Goal: Task Accomplishment & Management: Manage account settings

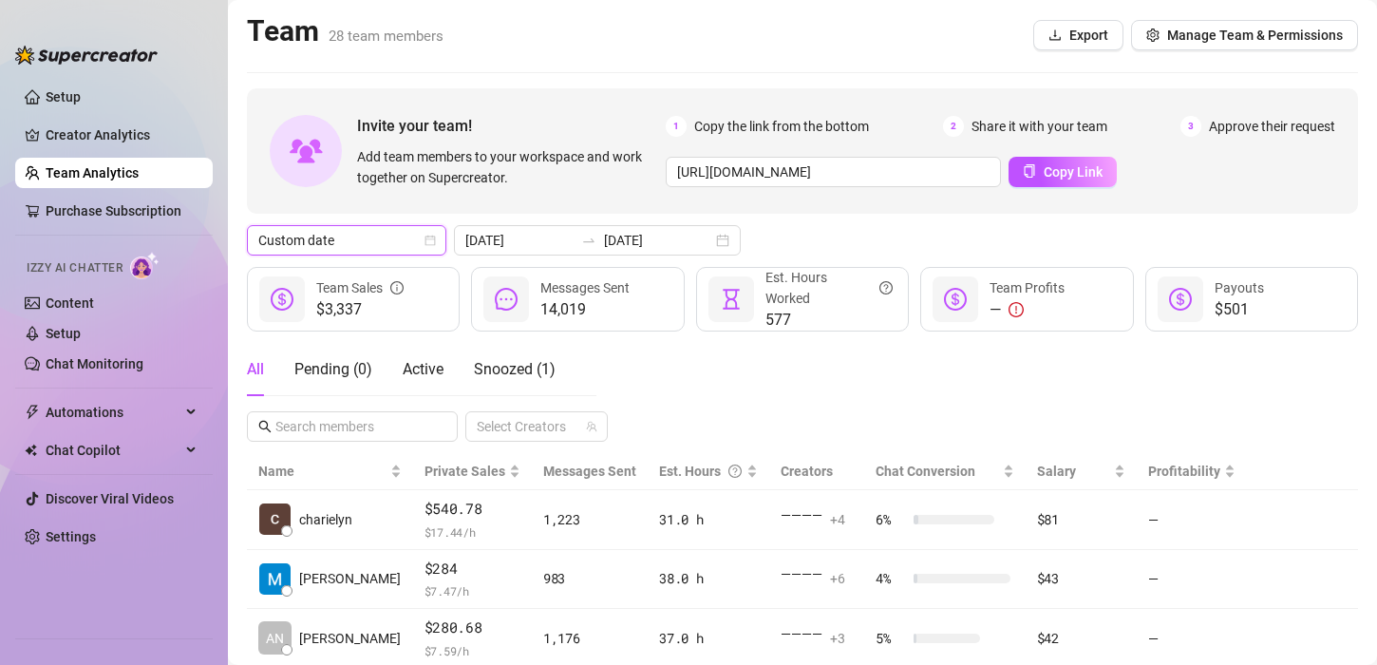
click at [314, 267] on div "$3,337 Team Sales" at bounding box center [353, 299] width 213 height 65
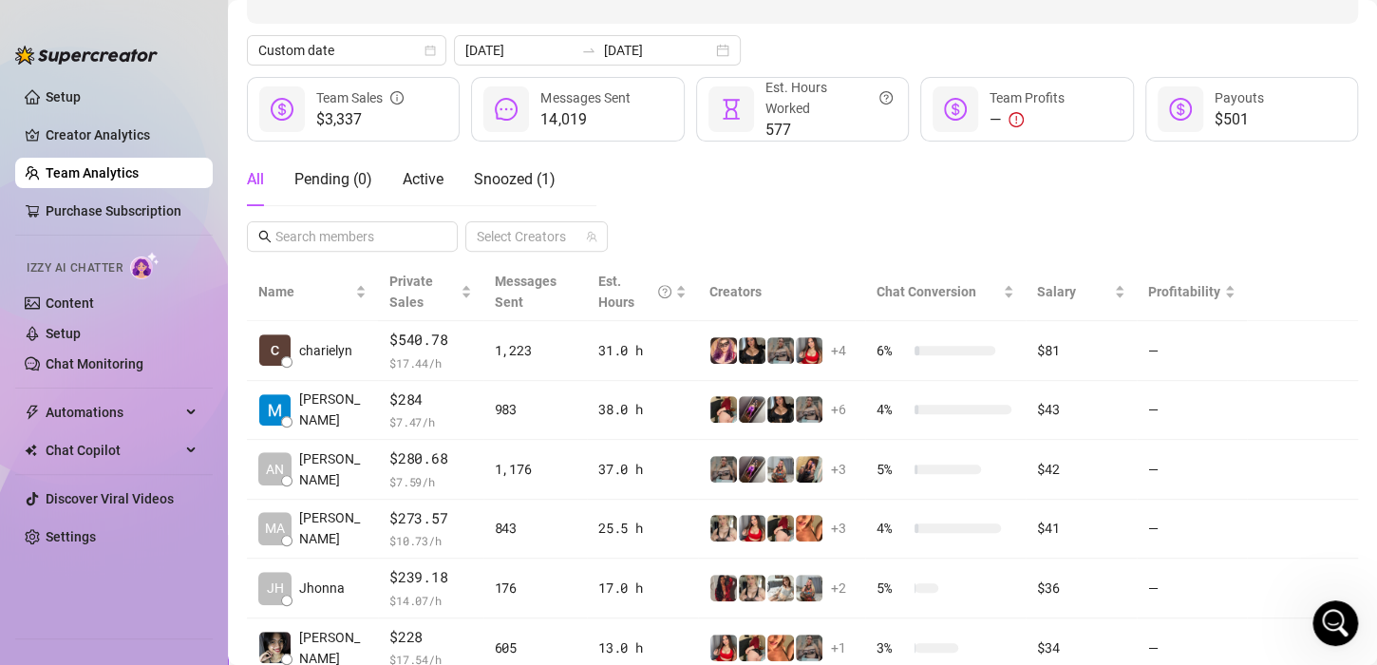
scroll to position [1710, 0]
click at [335, 47] on span "Custom date" at bounding box center [346, 50] width 177 height 28
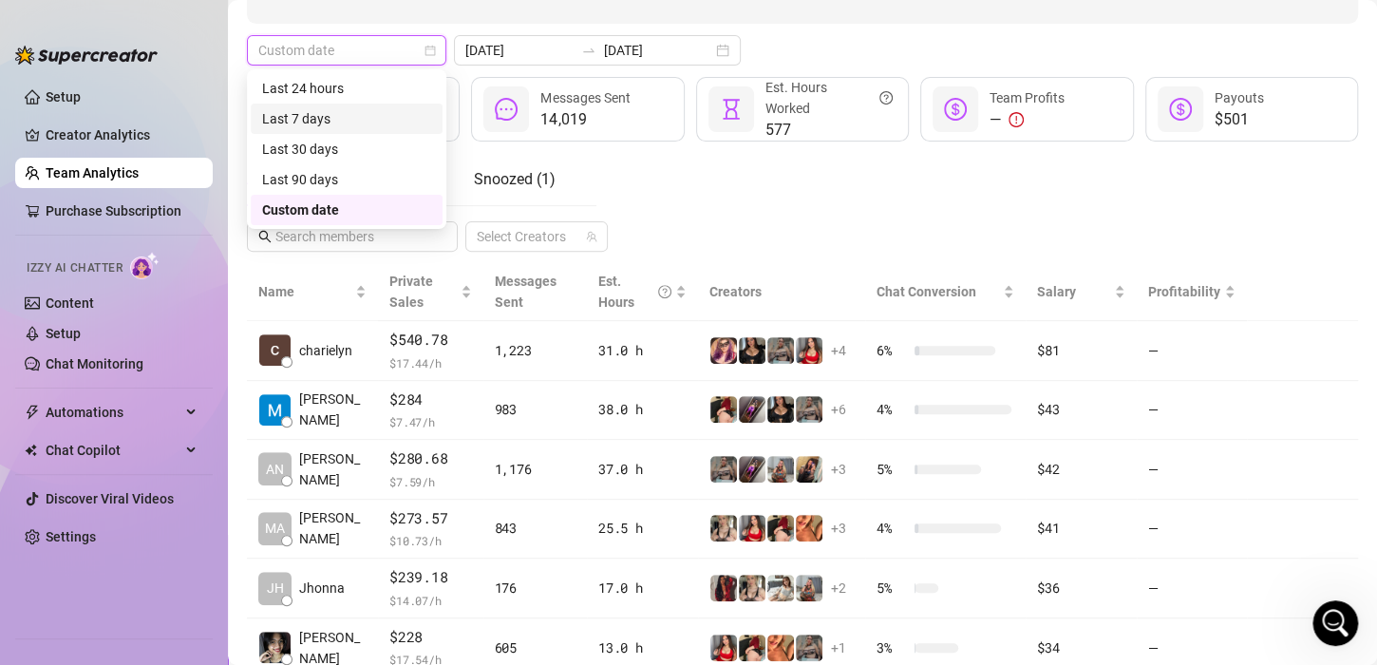
click at [312, 107] on div "Last 7 days" at bounding box center [347, 118] width 192 height 30
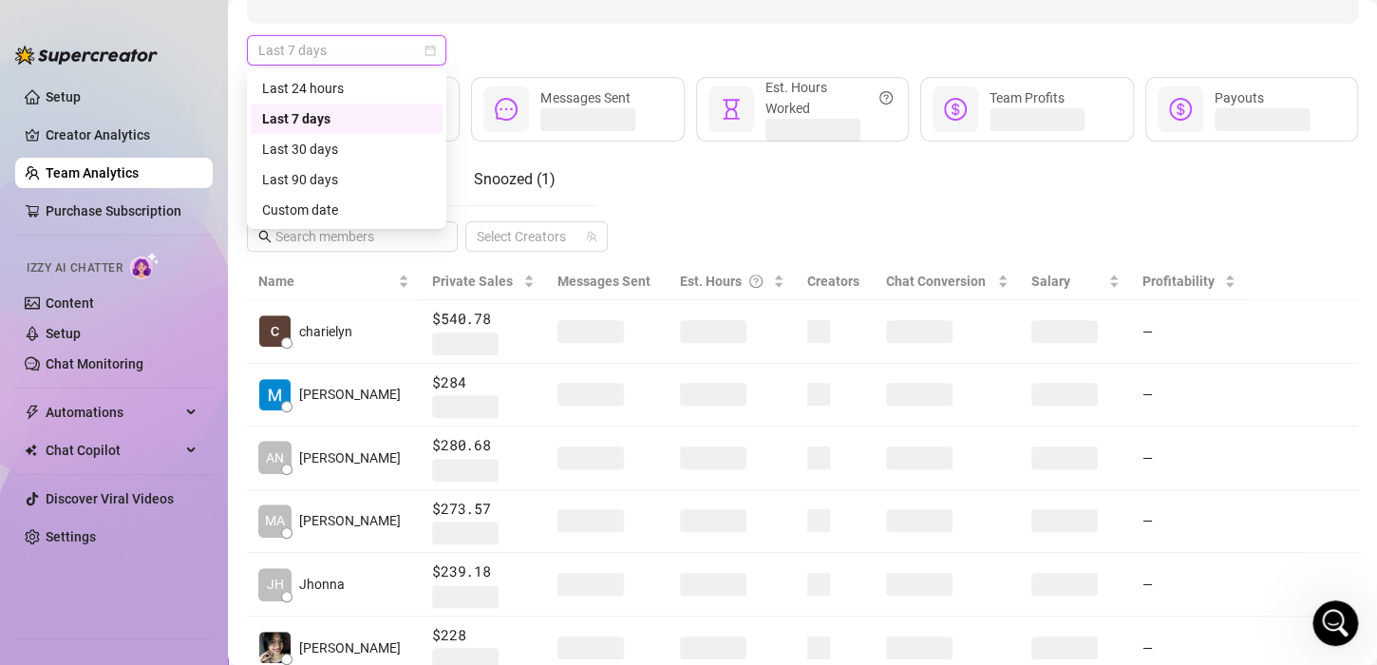
click at [341, 55] on span "Last 7 days" at bounding box center [346, 50] width 177 height 28
click at [335, 82] on div "Last 24 hours" at bounding box center [346, 88] width 169 height 21
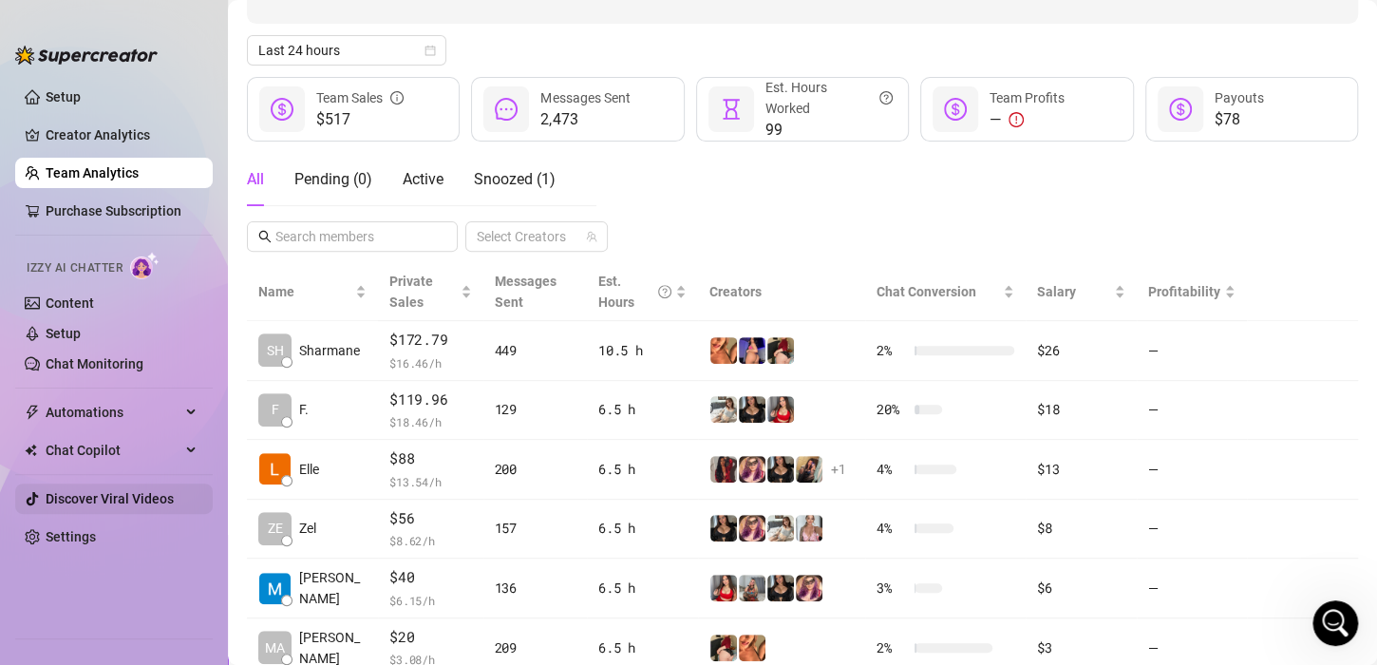
click at [676, 208] on div "All Pending ( 0 ) Active Snoozed ( 1 ) Select Creators" at bounding box center [802, 202] width 1111 height 99
click at [764, 214] on div "All Pending ( 0 ) Active Snoozed ( 1 ) Select Creators" at bounding box center [802, 202] width 1111 height 99
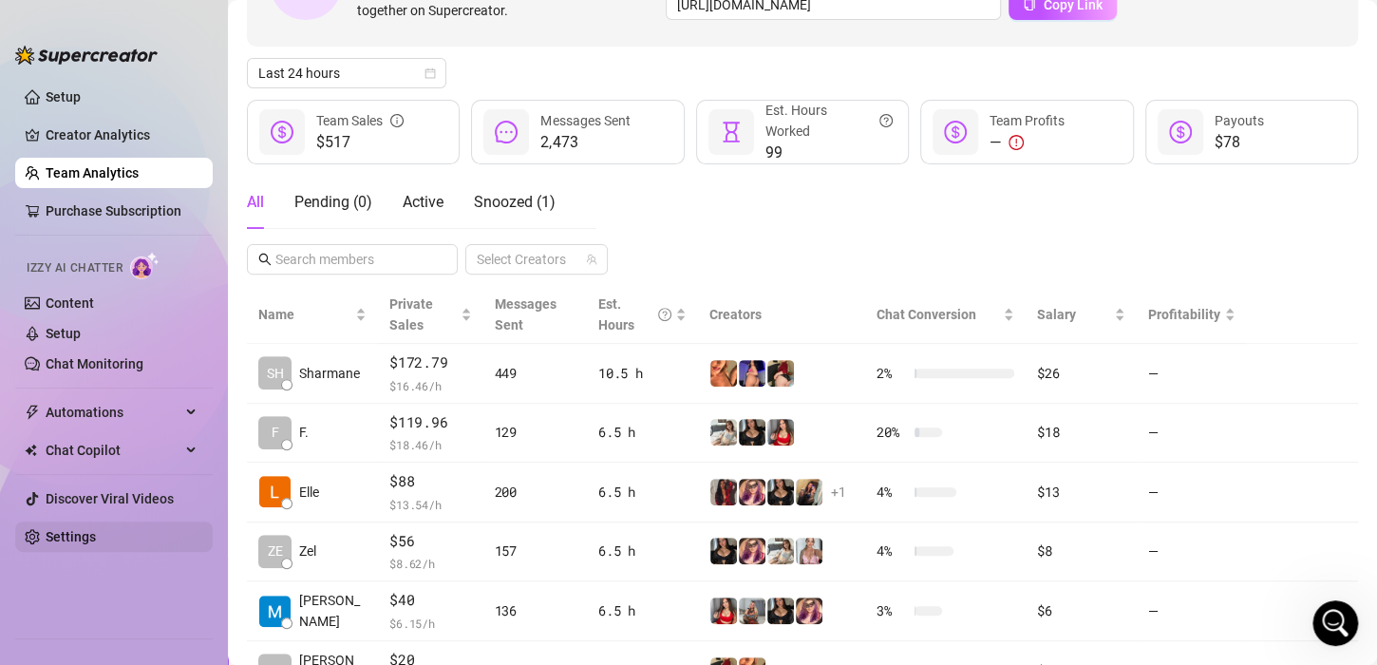
click at [84, 529] on link "Settings" at bounding box center [71, 536] width 50 height 15
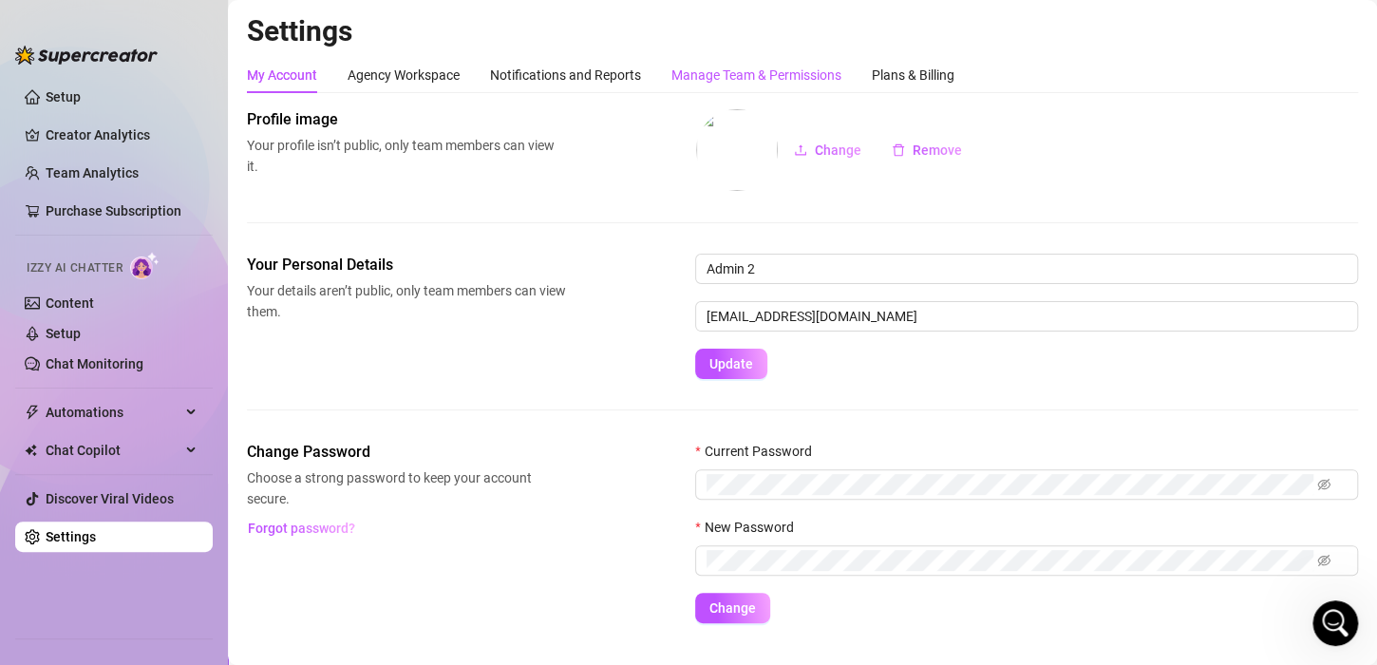
click at [743, 75] on div "Manage Team & Permissions" at bounding box center [756, 75] width 170 height 21
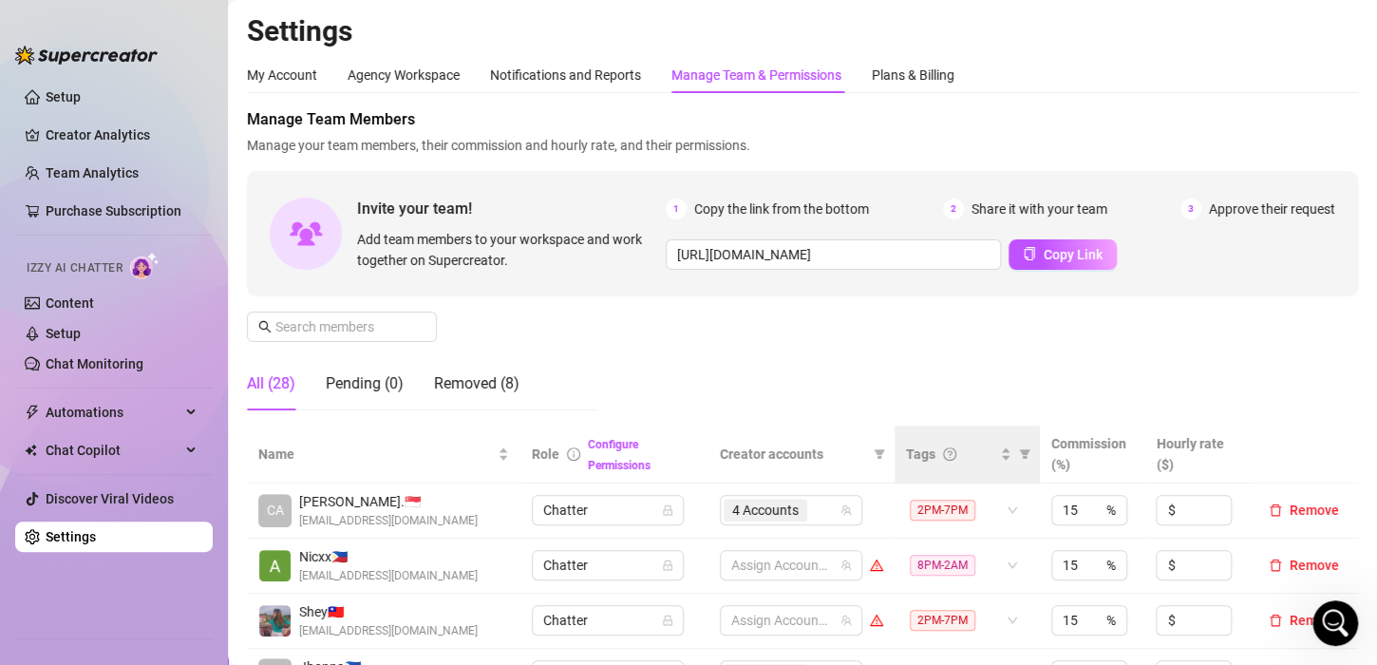
scroll to position [190, 0]
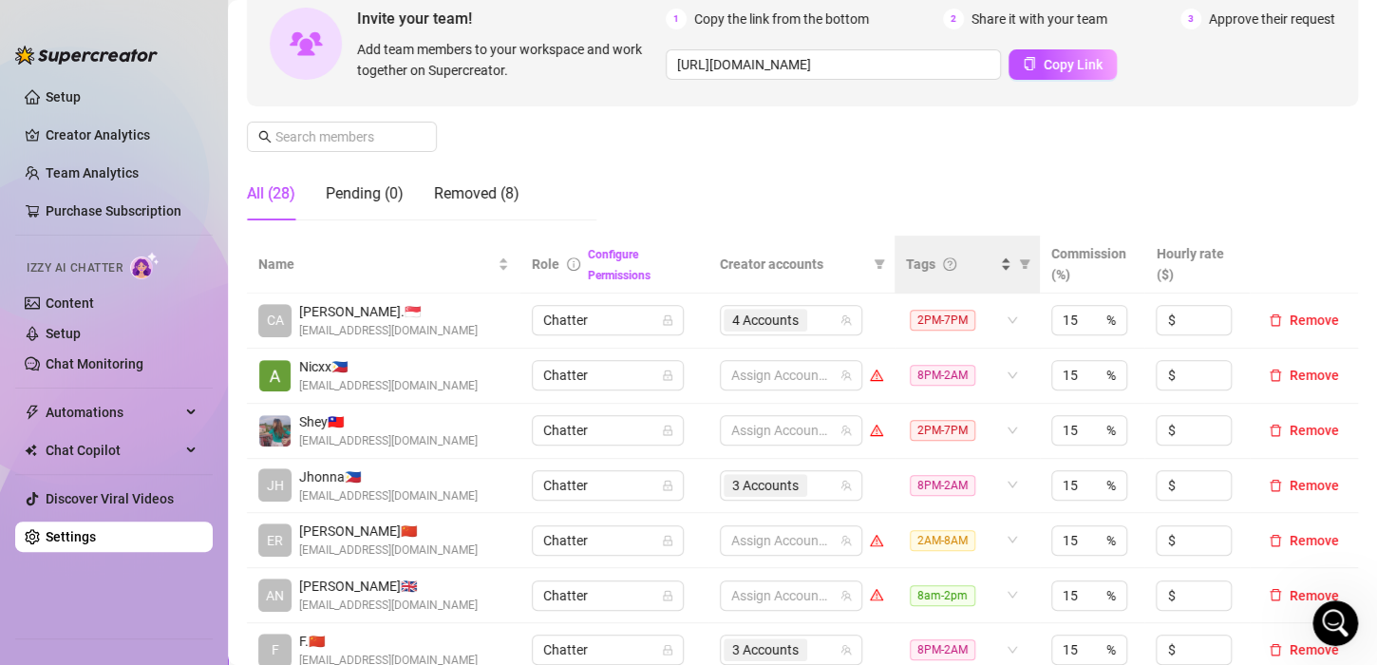
click at [993, 272] on div "Tags" at bounding box center [958, 263] width 105 height 21
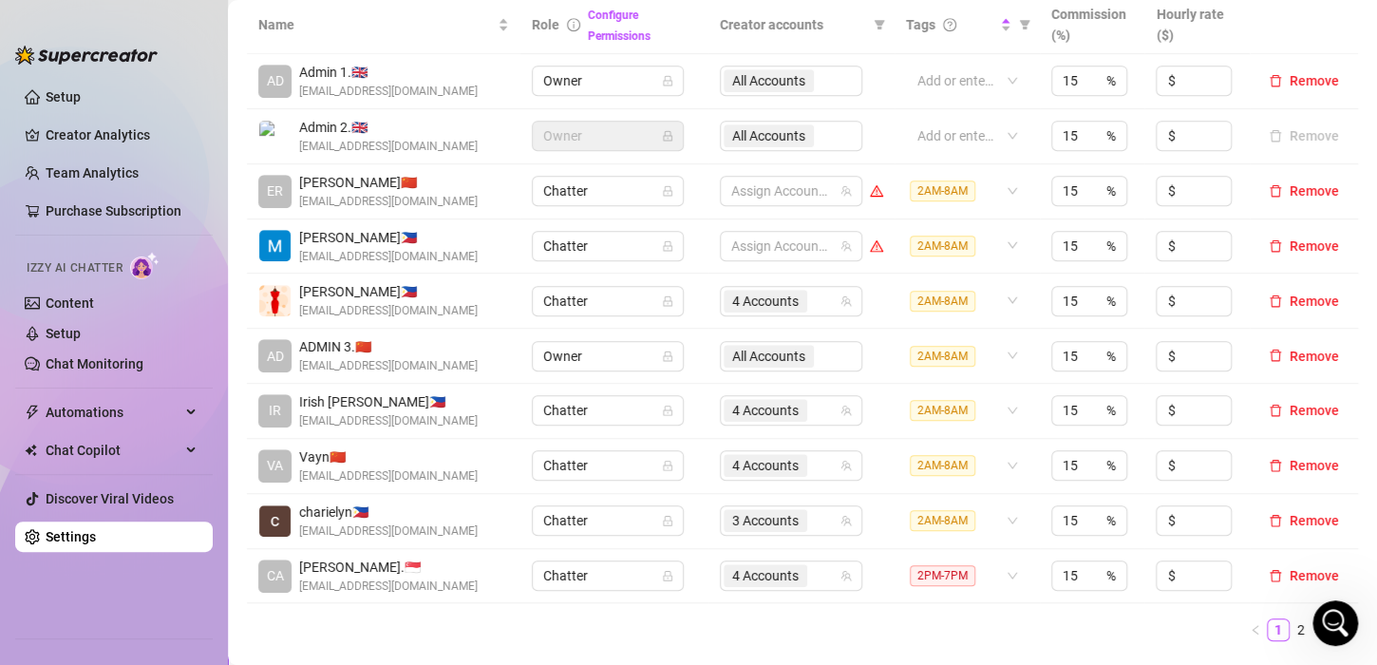
scroll to position [475, 0]
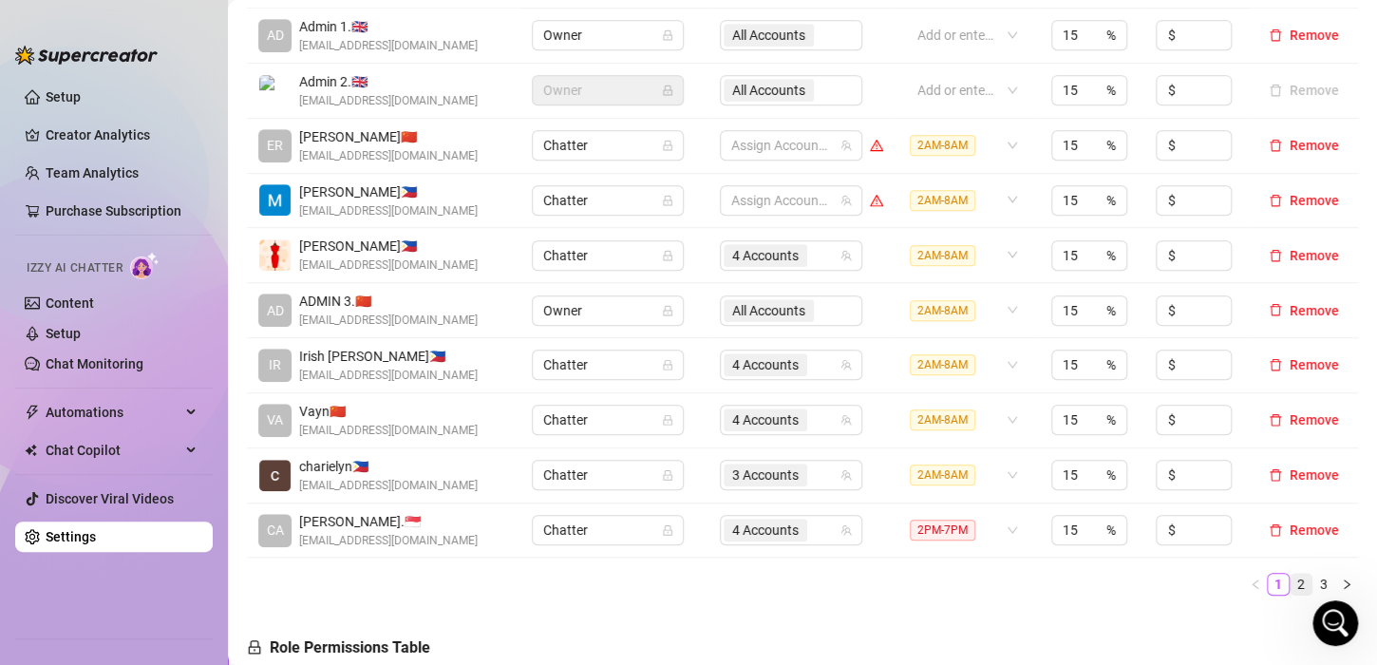
click at [1290, 583] on link "2" at bounding box center [1300, 583] width 21 height 21
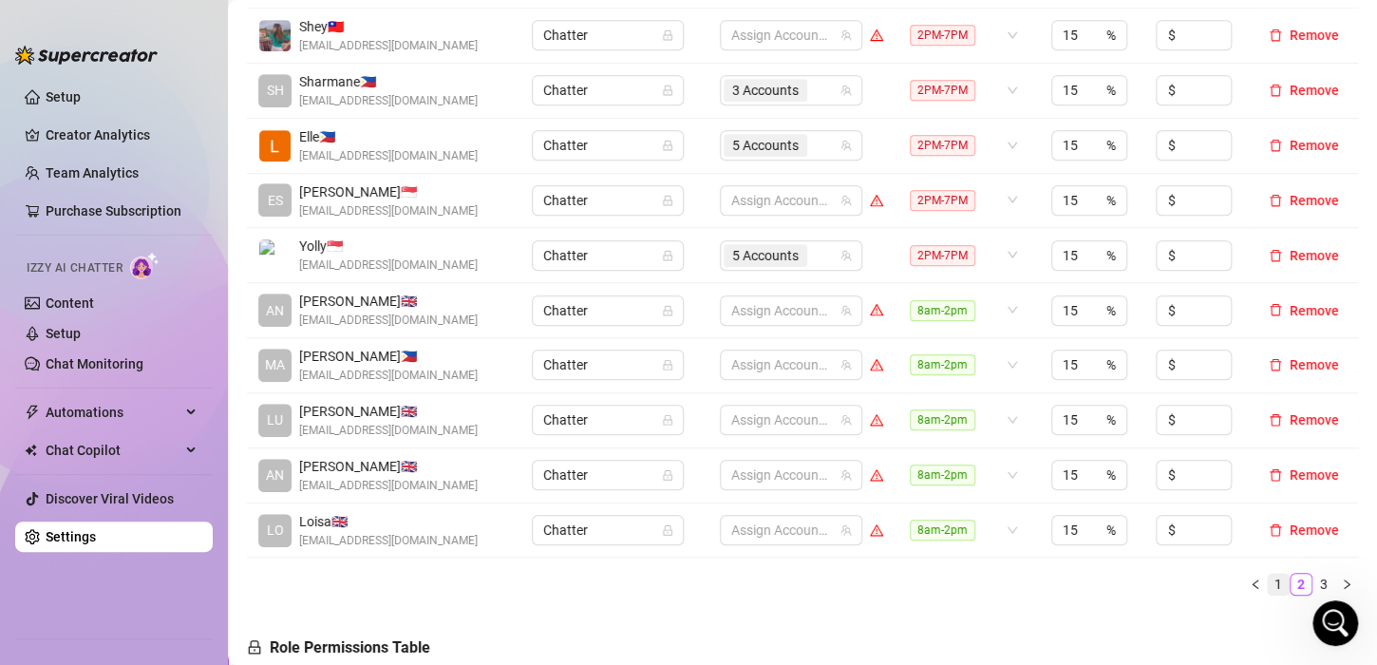
click at [1267, 579] on link "1" at bounding box center [1277, 583] width 21 height 21
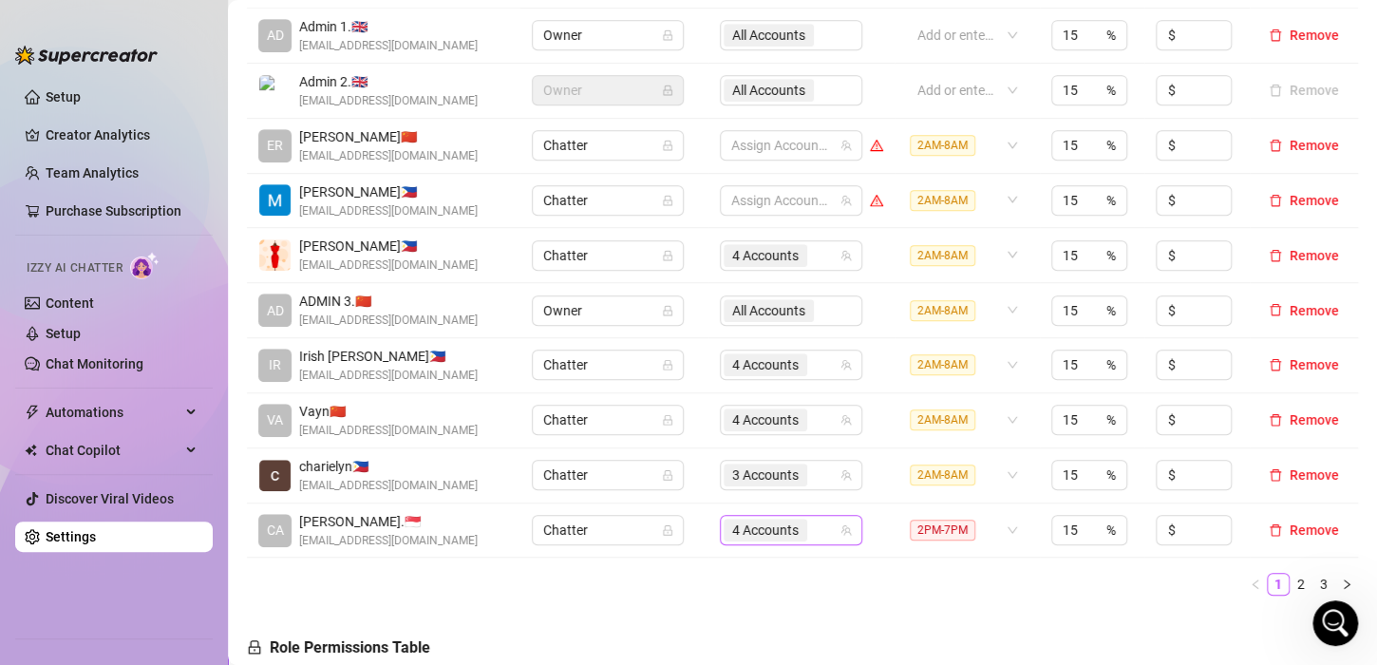
click at [756, 527] on span "4 Accounts" at bounding box center [765, 529] width 66 height 21
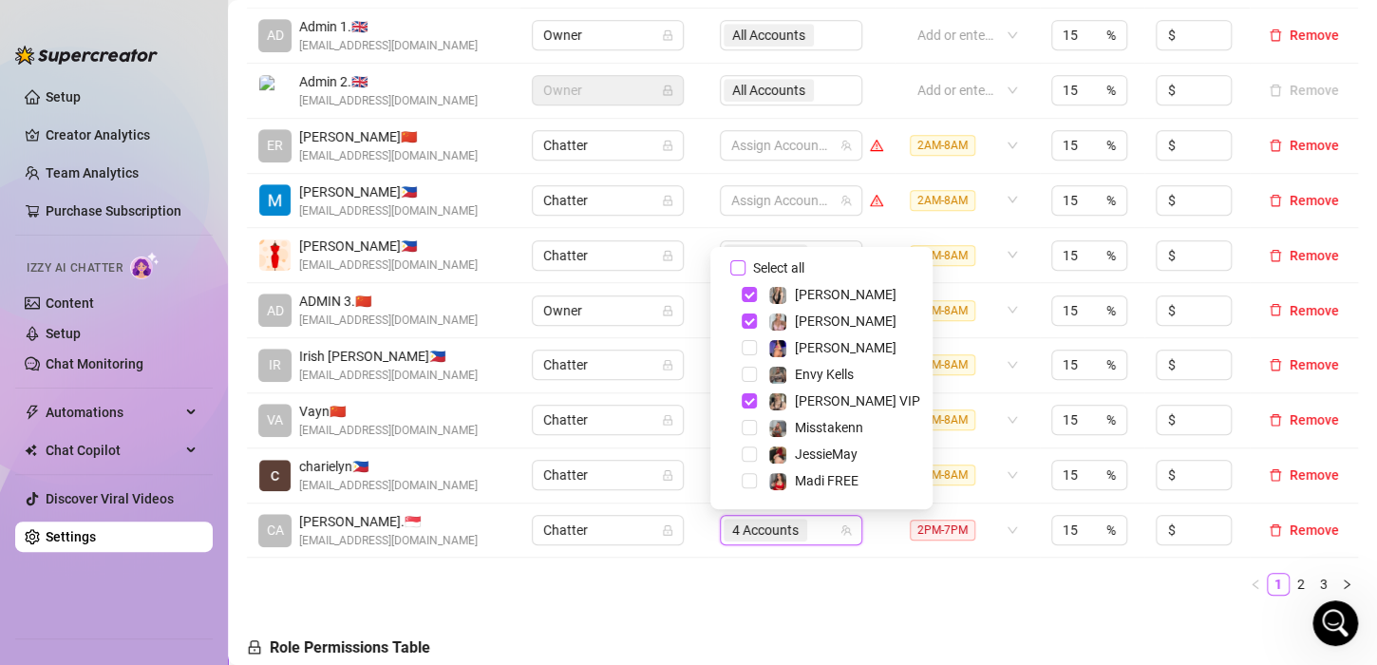
click at [736, 261] on input "Select all" at bounding box center [737, 267] width 15 height 15
checkbox input "false"
click at [1290, 578] on link "2" at bounding box center [1300, 583] width 21 height 21
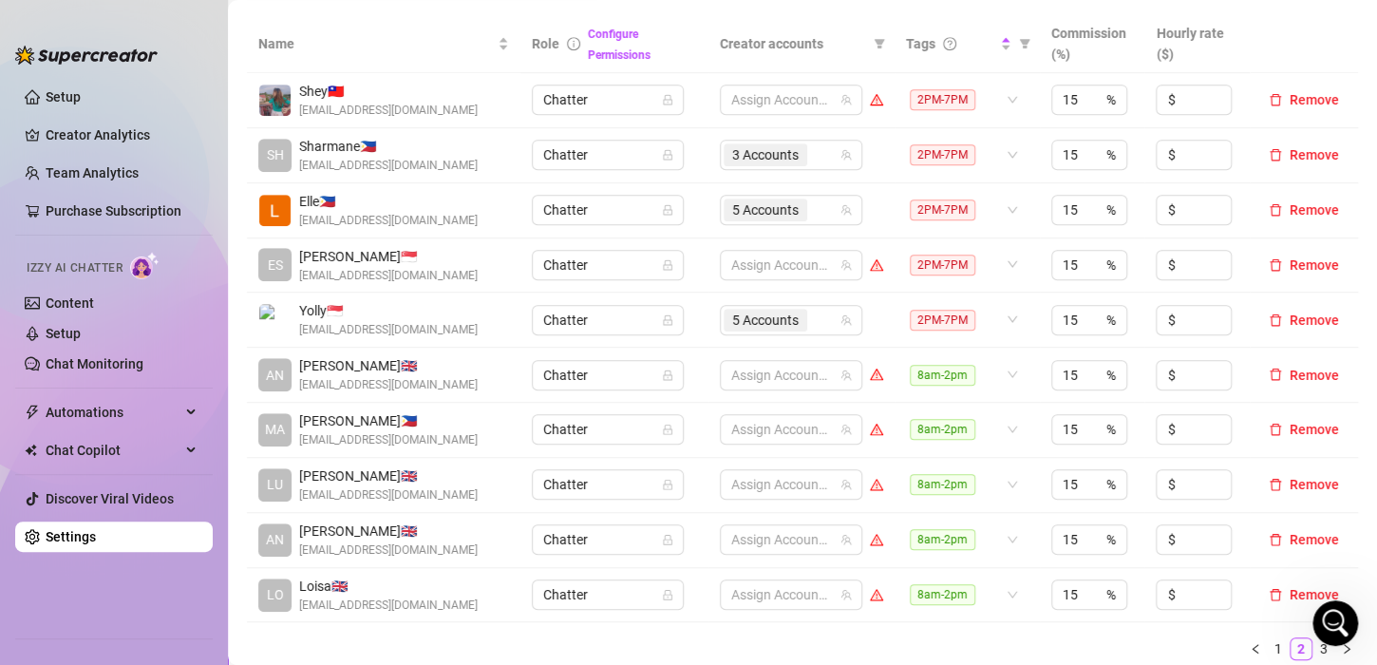
scroll to position [380, 0]
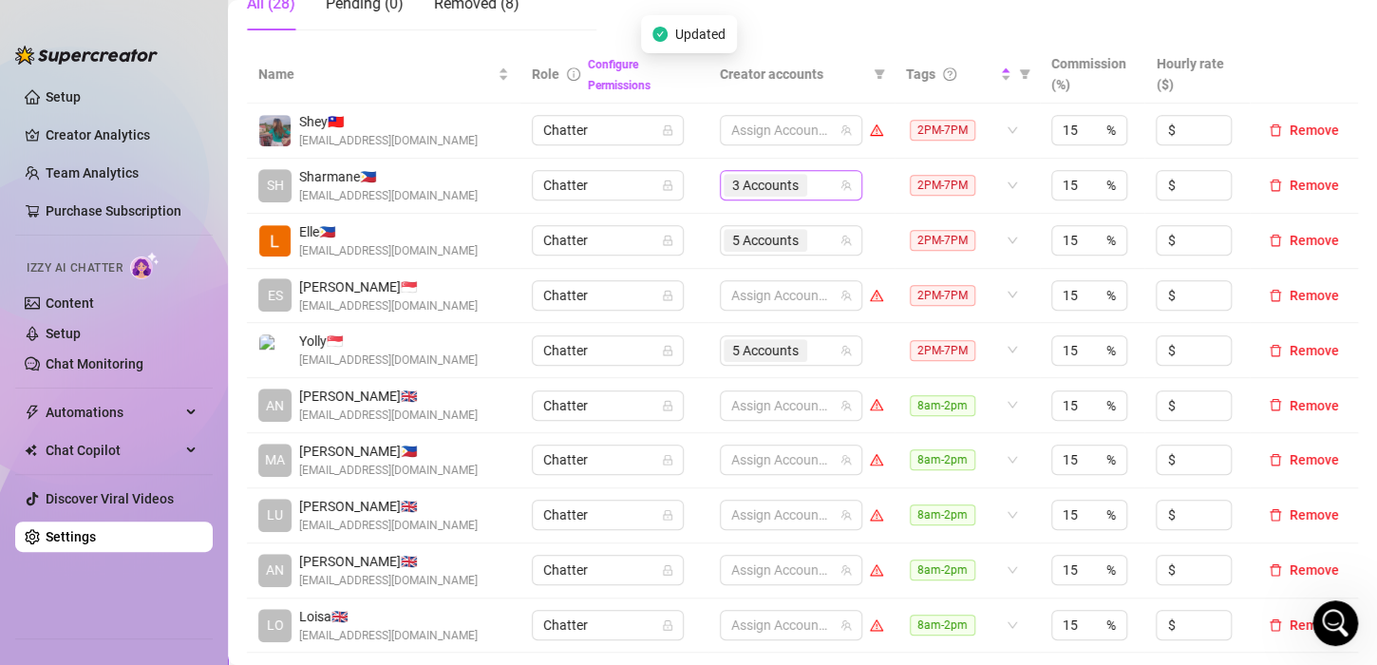
click at [774, 186] on span "3 Accounts" at bounding box center [765, 185] width 66 height 21
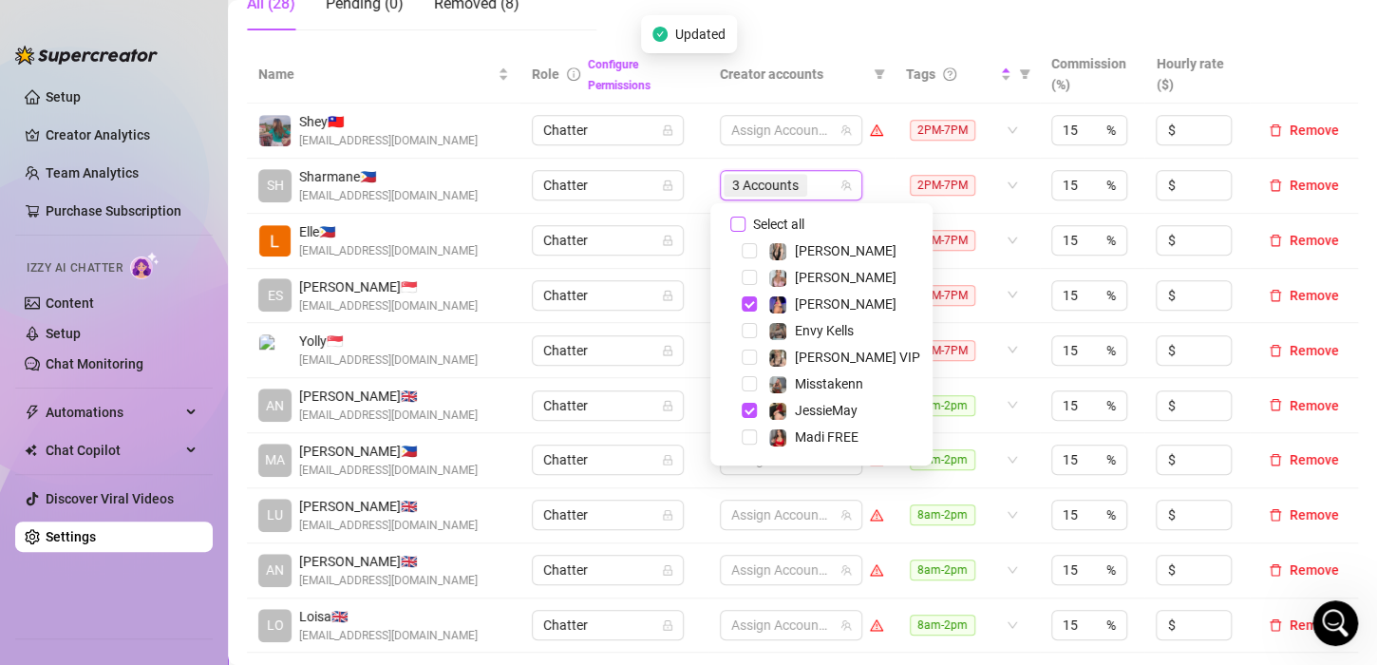
click at [742, 220] on input "Select all" at bounding box center [737, 223] width 15 height 15
checkbox input "false"
click at [686, 190] on td "Chatter" at bounding box center [613, 186] width 187 height 55
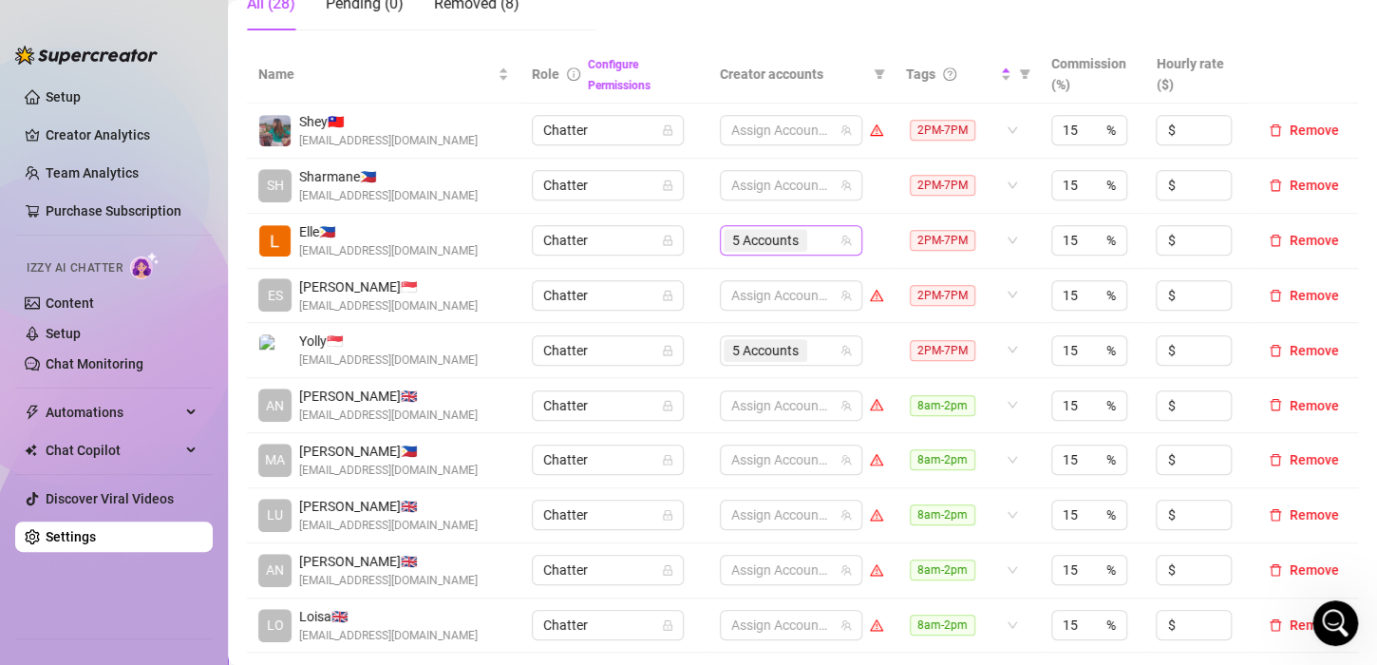
click at [732, 238] on span "5 Accounts" at bounding box center [765, 240] width 66 height 21
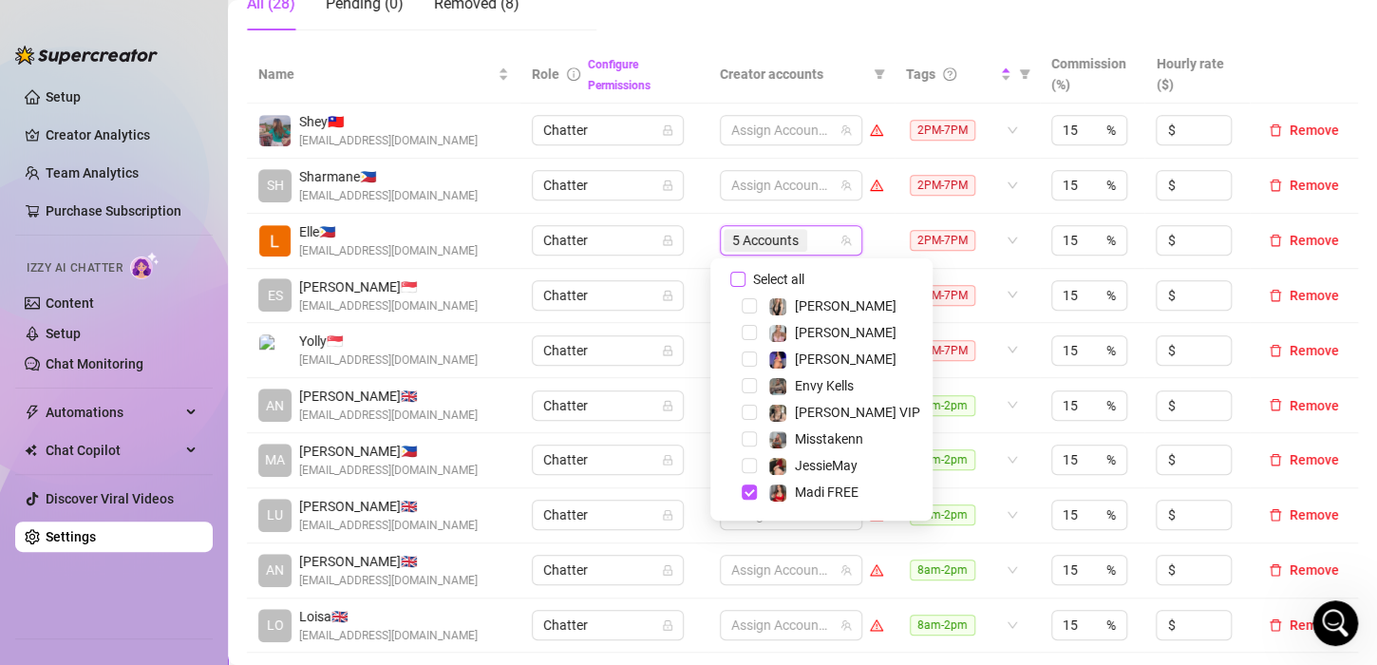
click at [737, 272] on input "Select all" at bounding box center [737, 279] width 15 height 15
checkbox input "false"
click at [708, 216] on td "Assign Accounts" at bounding box center [801, 241] width 186 height 55
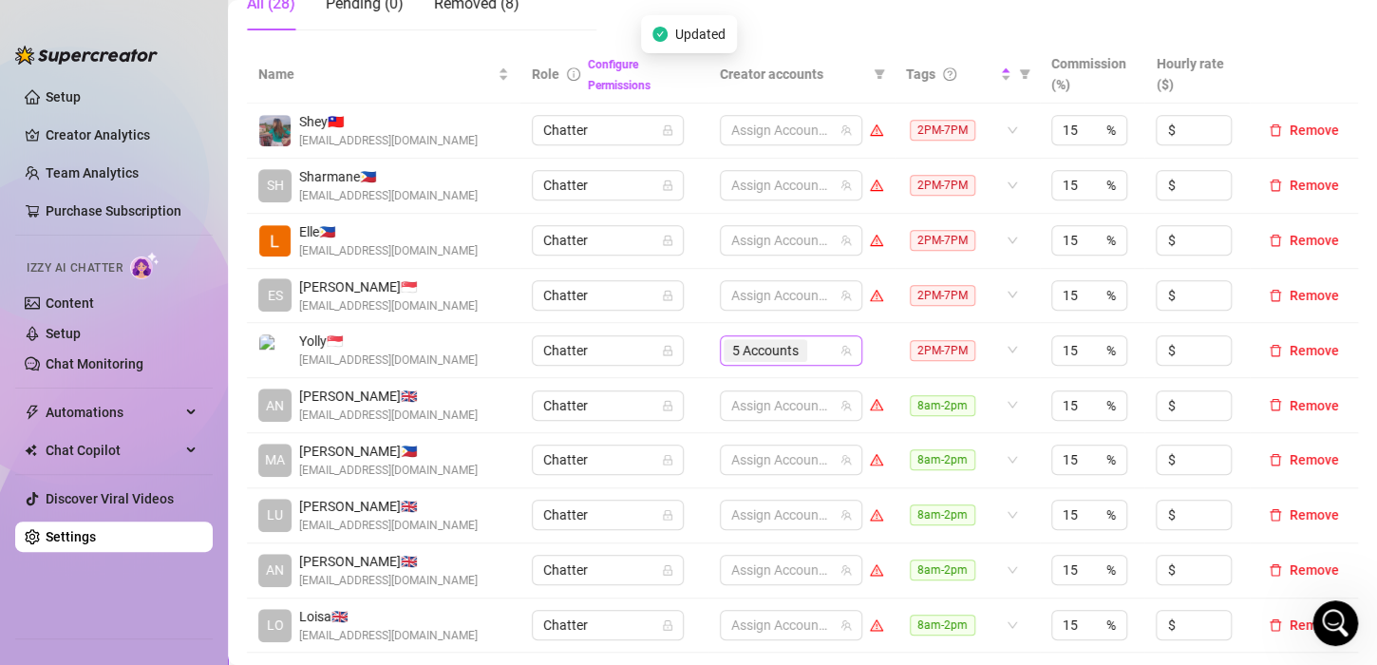
click at [766, 347] on span "5 Accounts" at bounding box center [765, 350] width 66 height 21
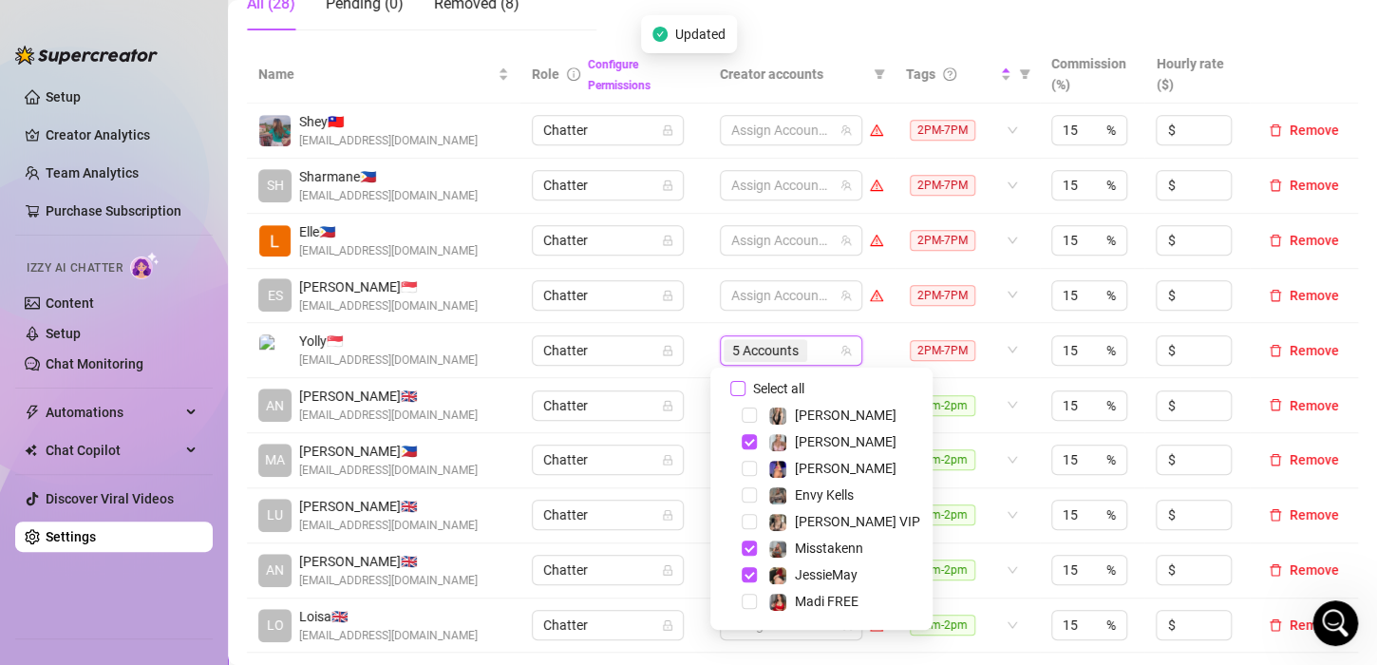
click at [733, 384] on input "Select all" at bounding box center [737, 388] width 15 height 15
checkbox input "false"
click at [690, 321] on td "Chatter" at bounding box center [613, 296] width 187 height 55
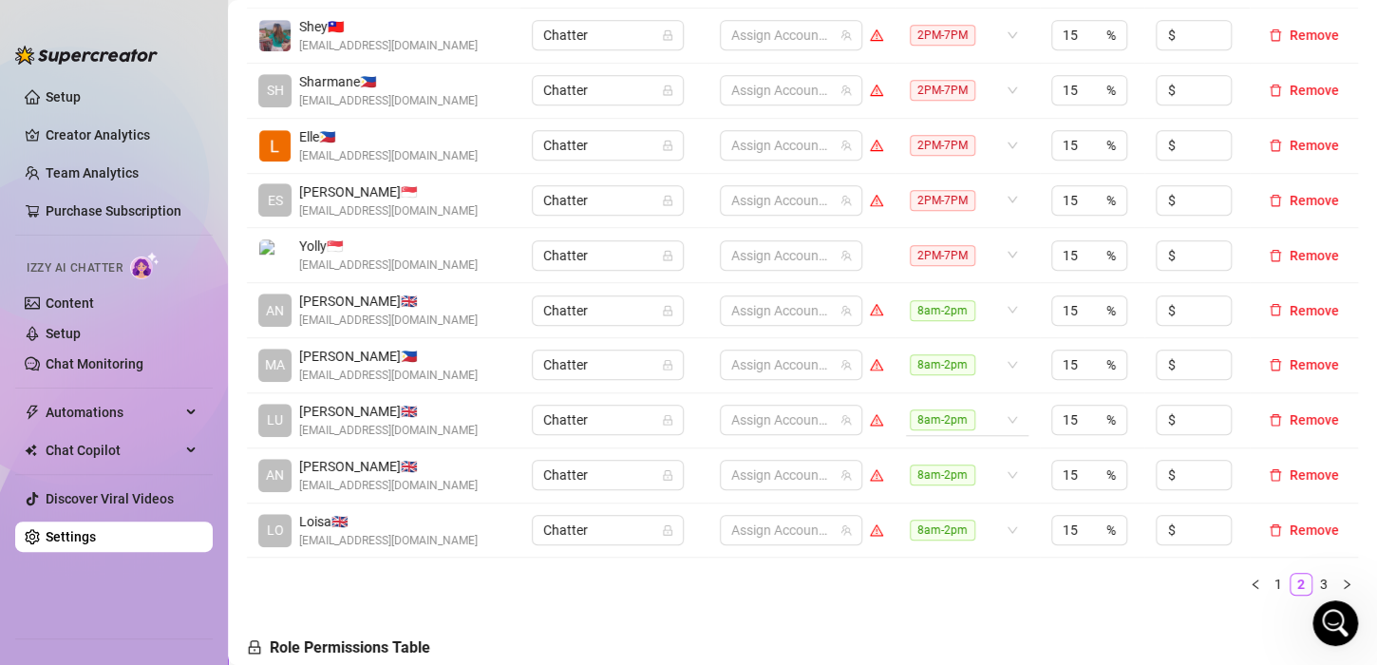
scroll to position [570, 0]
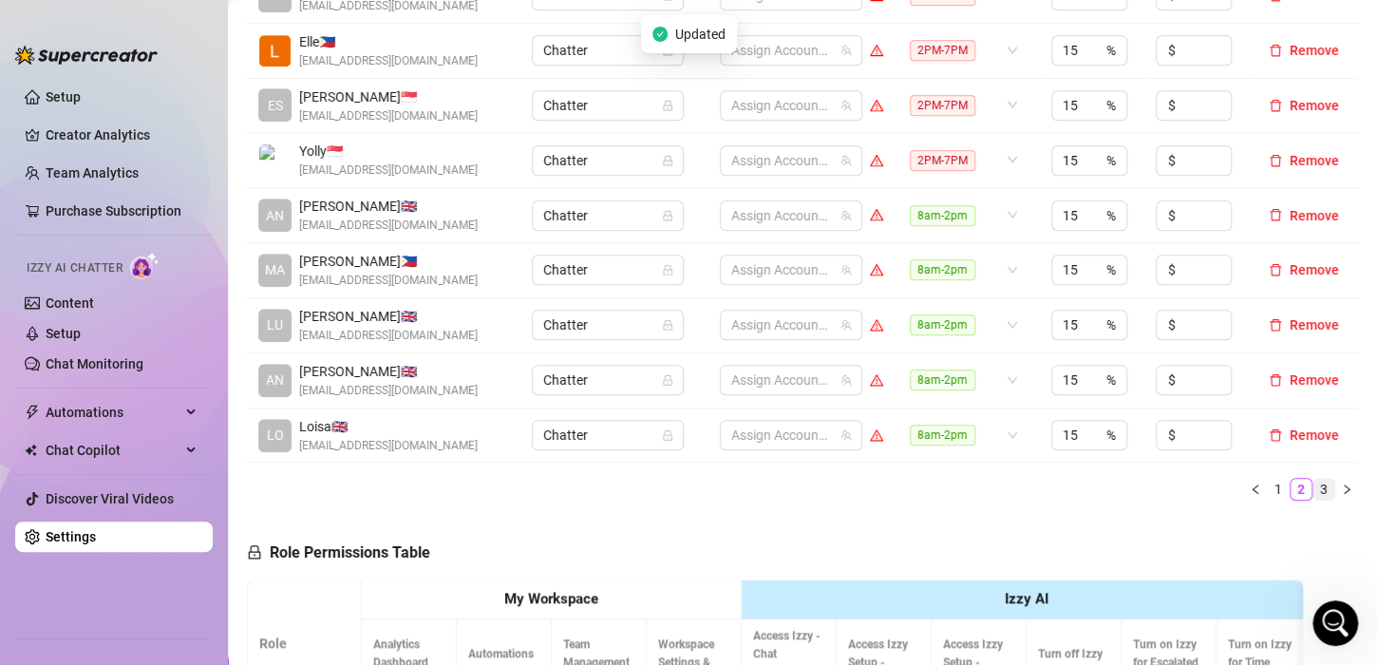
click at [1313, 486] on link "3" at bounding box center [1323, 489] width 21 height 21
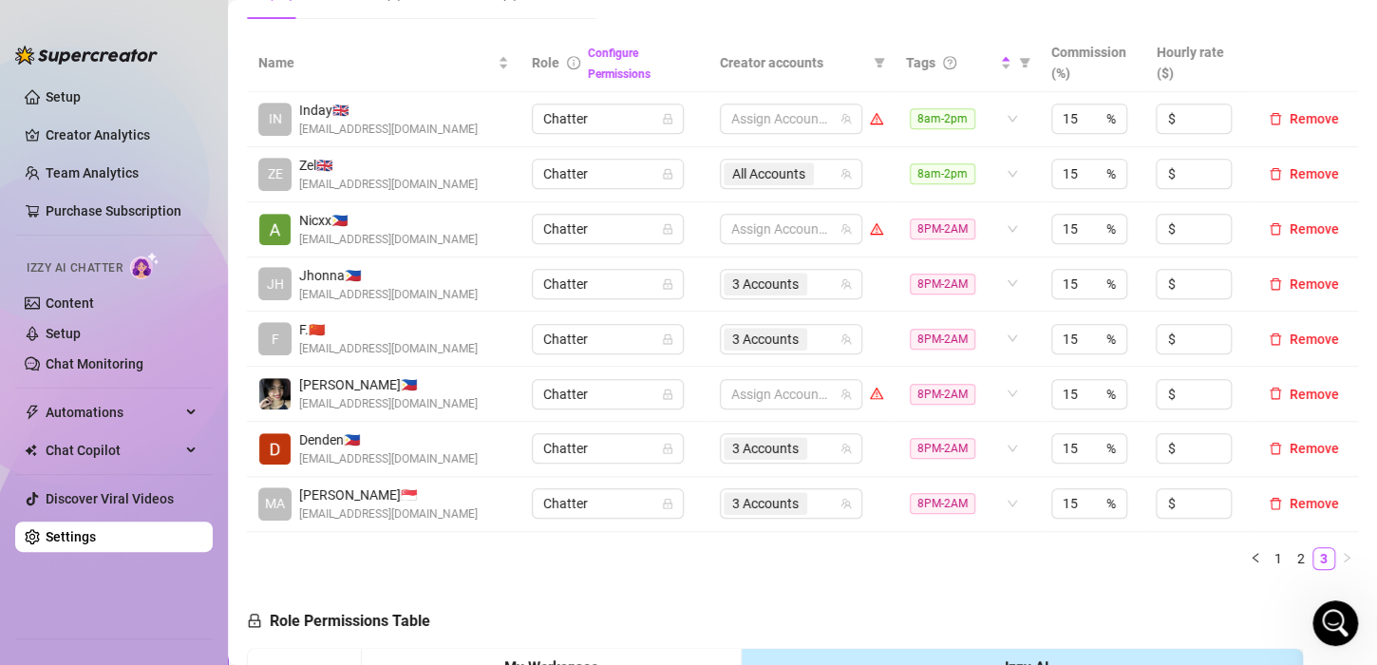
scroll to position [380, 0]
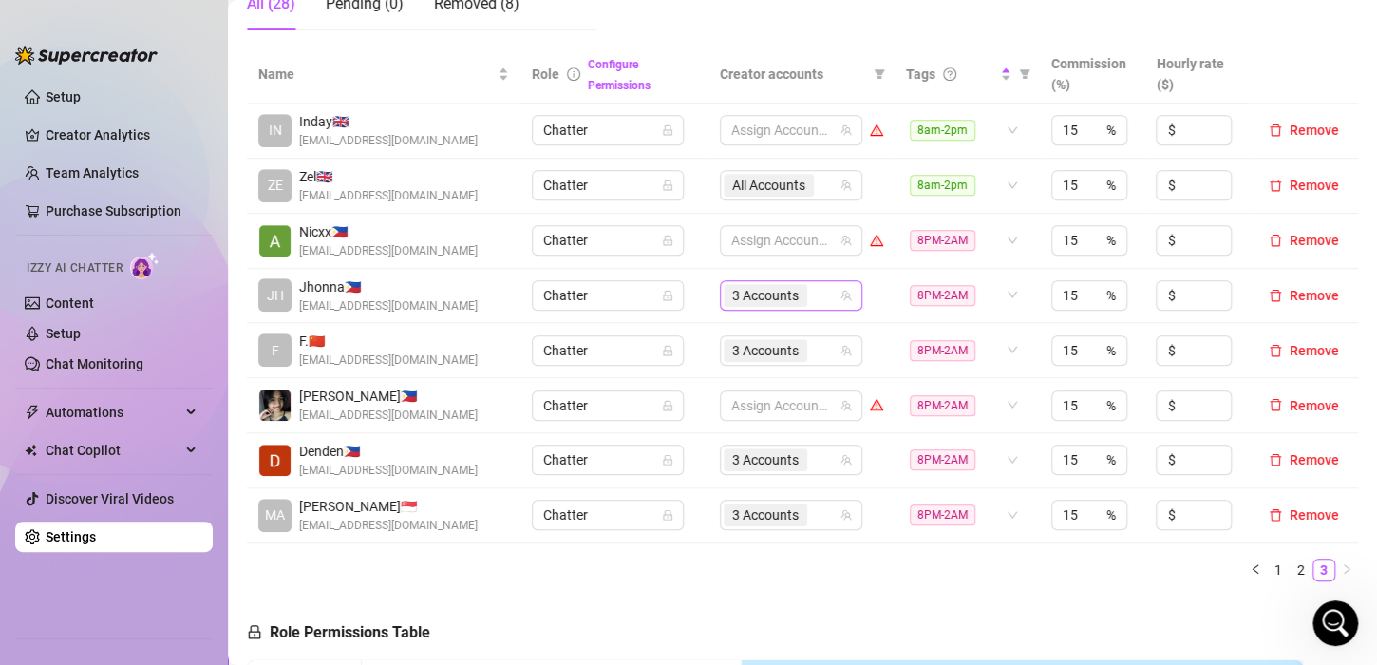
click at [736, 290] on span "3 Accounts" at bounding box center [765, 295] width 66 height 21
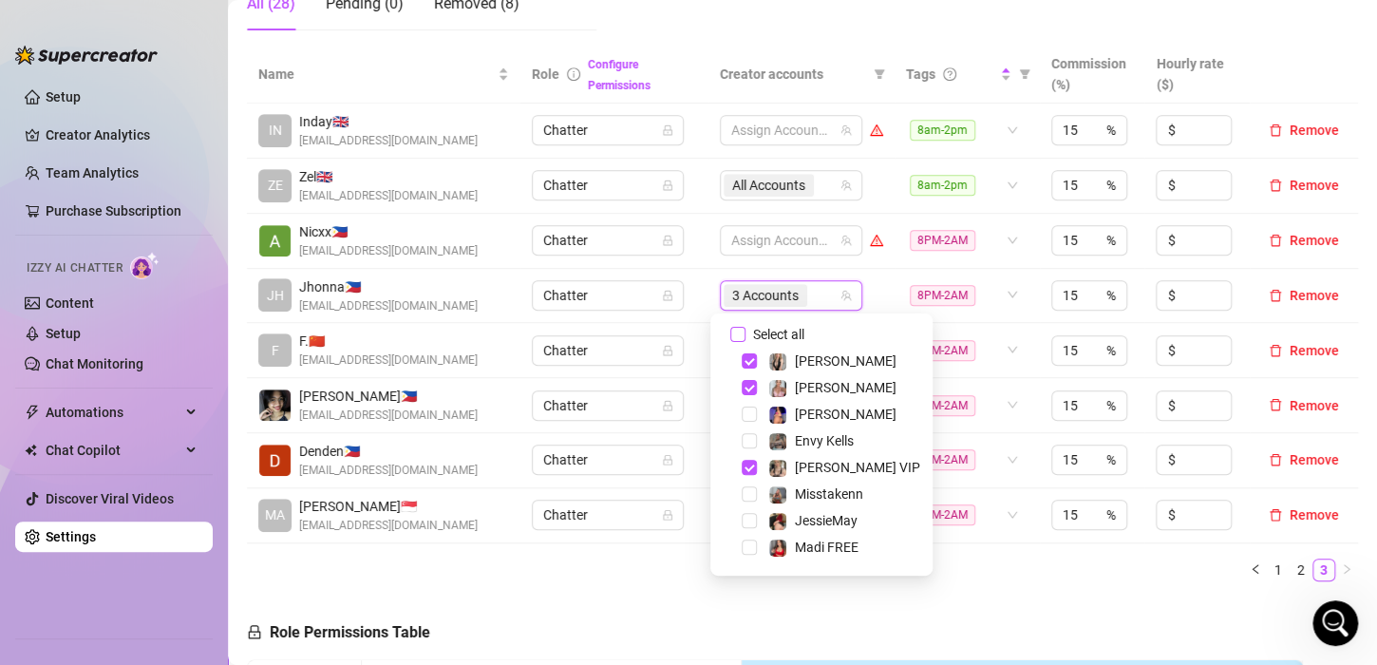
click at [740, 333] on input "Select all" at bounding box center [737, 334] width 15 height 15
click at [740, 332] on input "Select all" at bounding box center [737, 334] width 15 height 15
checkbox input "false"
click at [708, 298] on td "Assign Accounts" at bounding box center [801, 296] width 186 height 55
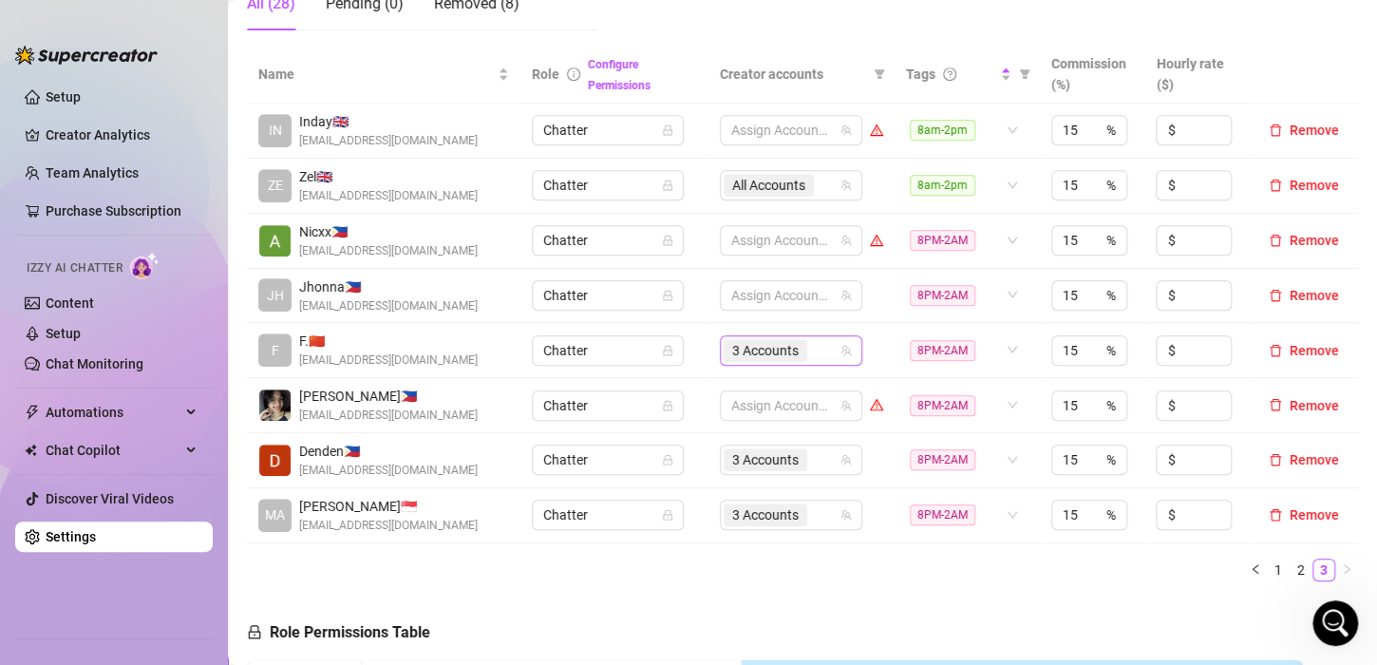
click at [737, 349] on span "3 Accounts" at bounding box center [765, 350] width 66 height 21
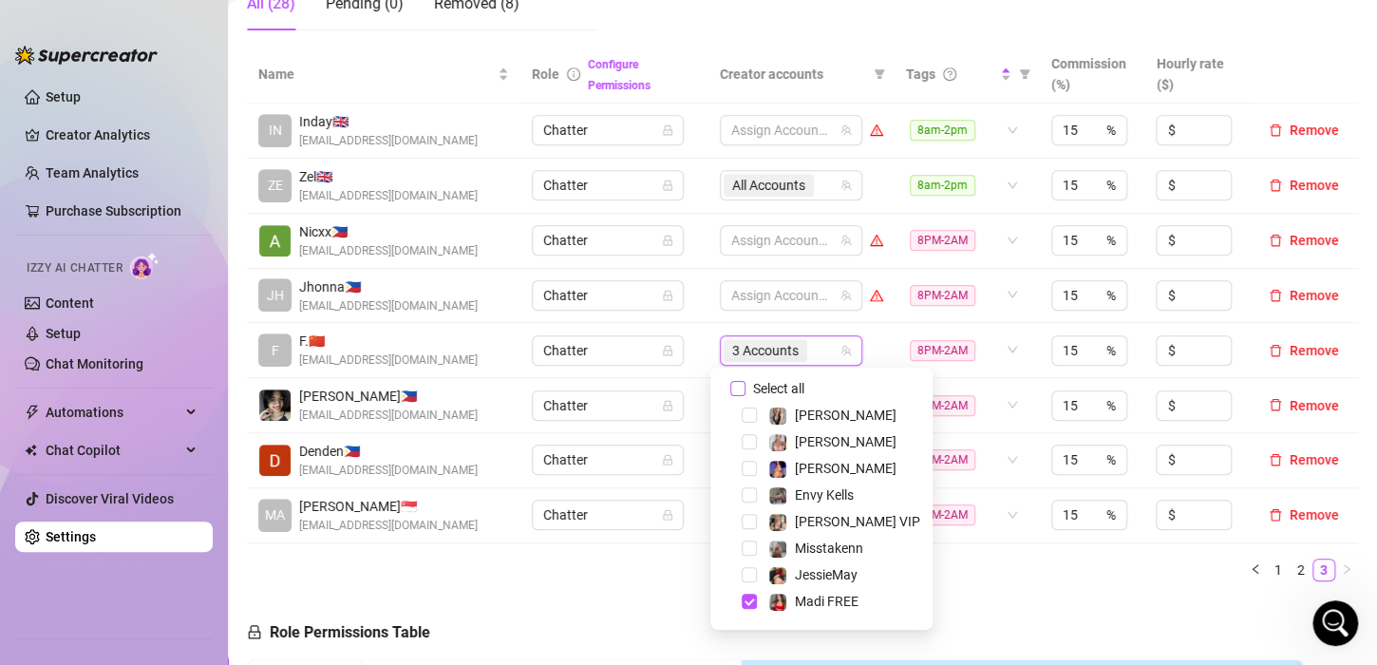
click at [732, 385] on input "Select all" at bounding box center [737, 388] width 15 height 15
checkbox input "false"
click at [708, 347] on td "Assign Accounts" at bounding box center [801, 350] width 186 height 55
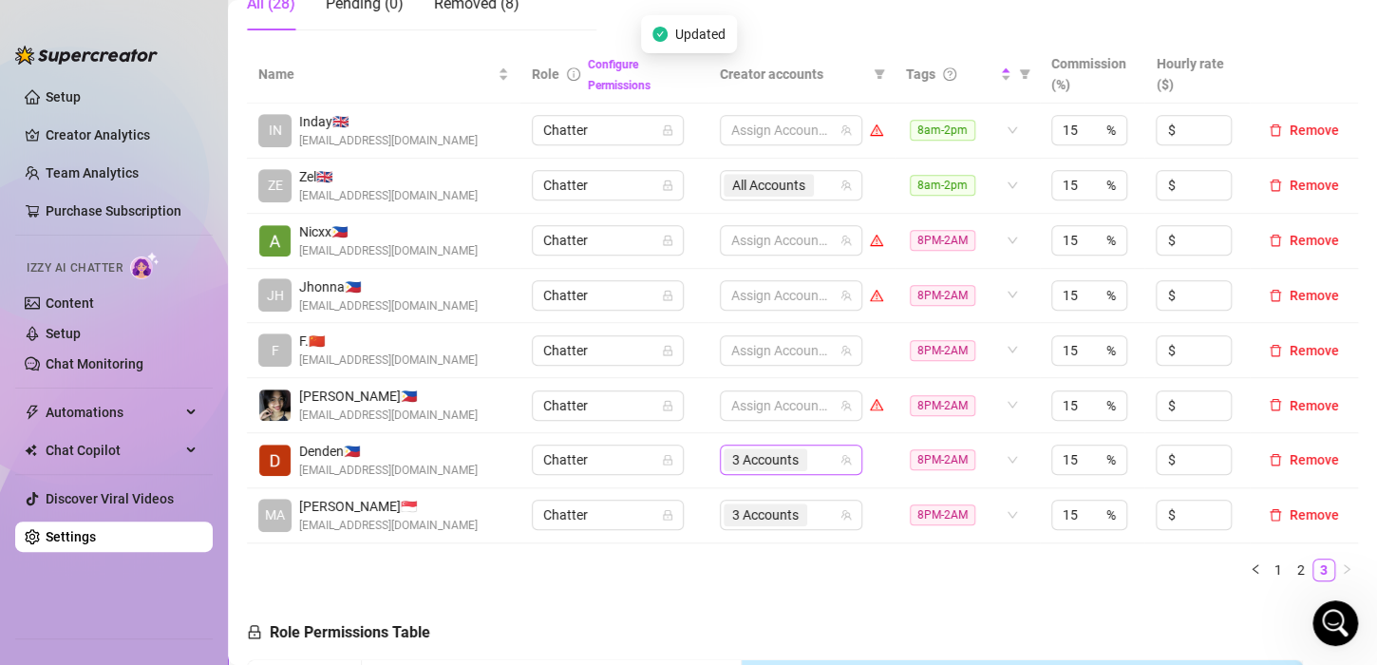
click at [746, 463] on span "3 Accounts" at bounding box center [765, 459] width 66 height 21
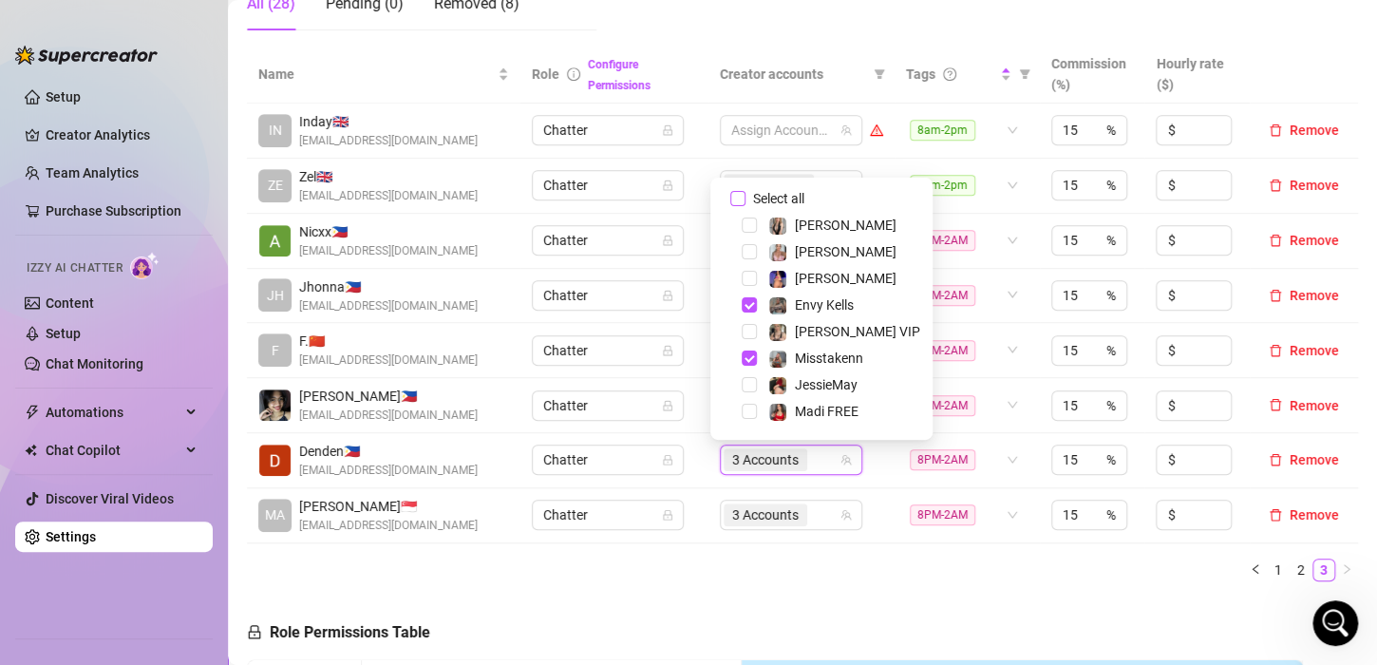
click at [739, 196] on input "Select all" at bounding box center [737, 198] width 15 height 15
click at [732, 199] on input "Select all" at bounding box center [737, 198] width 15 height 15
checkbox input "false"
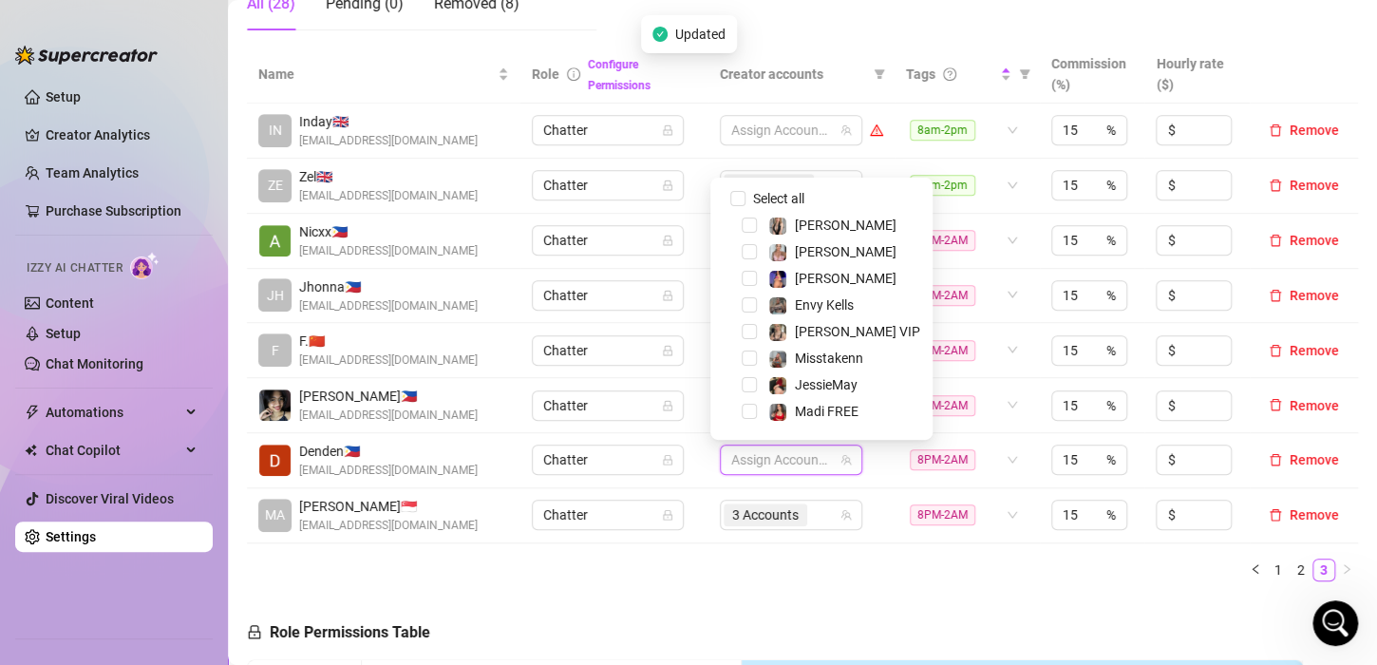
click at [781, 582] on div "Name Role Configure Permissions Creator accounts Tags Commission (%) Hourly rat…" at bounding box center [802, 321] width 1111 height 551
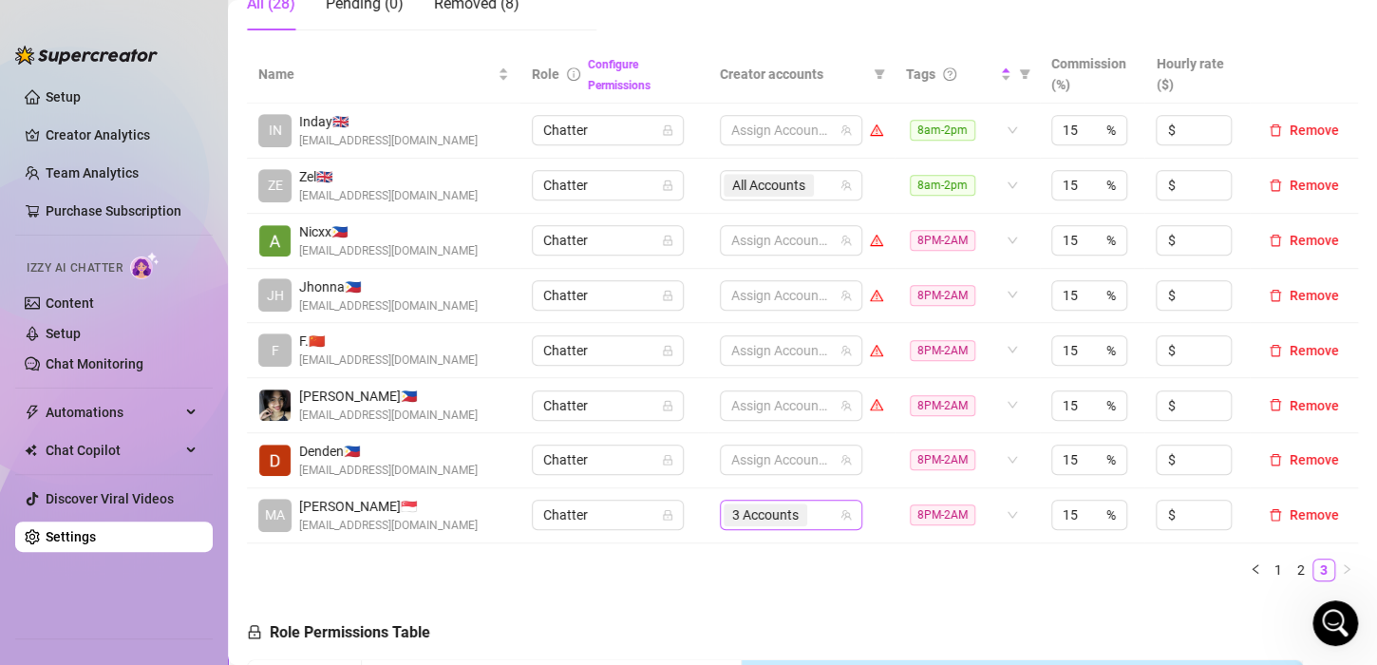
click at [761, 512] on span "3 Accounts" at bounding box center [765, 514] width 66 height 21
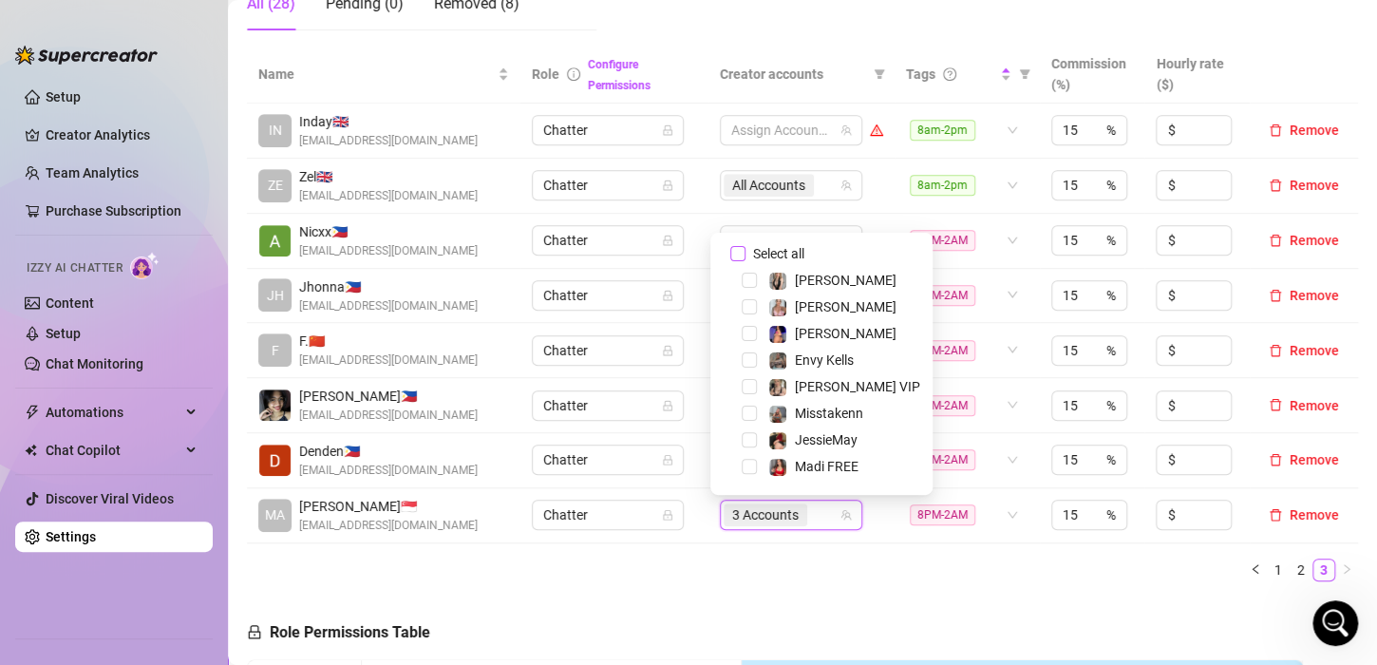
click at [733, 253] on input "Select all" at bounding box center [737, 253] width 15 height 15
checkbox input "false"
click at [775, 568] on ul "1 2 3" at bounding box center [802, 569] width 1111 height 23
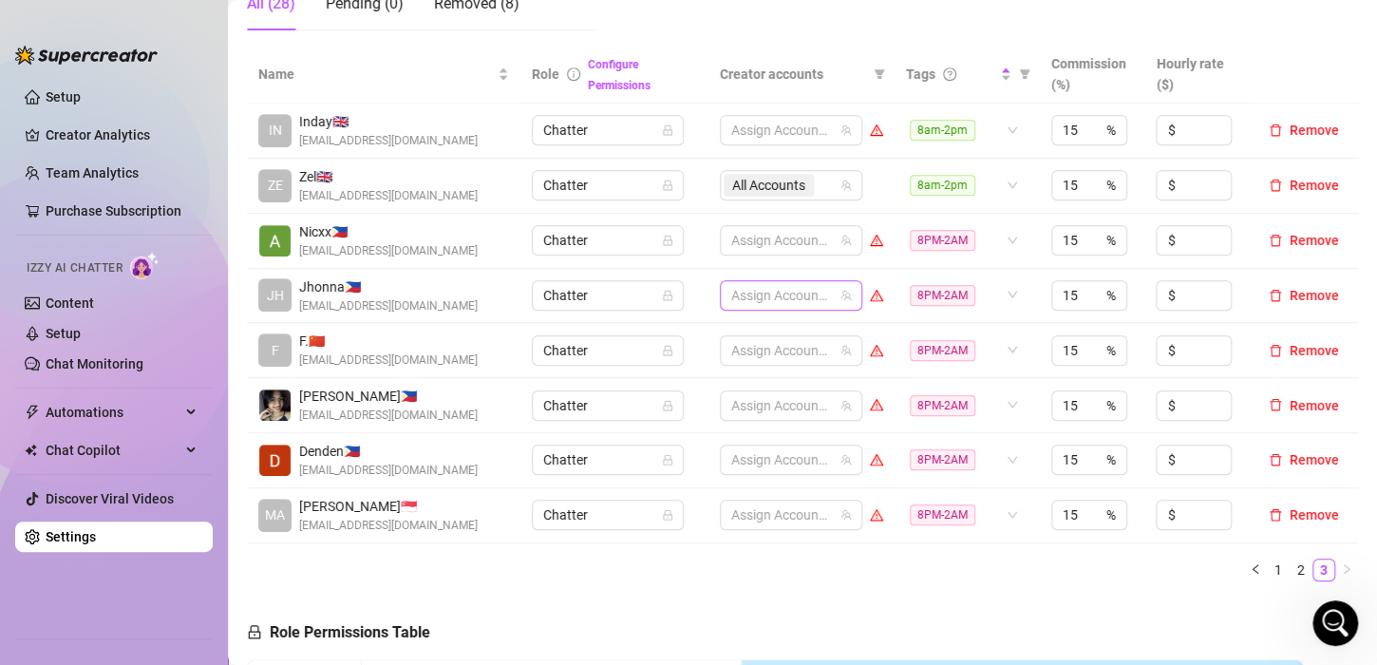
click at [750, 288] on div at bounding box center [780, 295] width 115 height 27
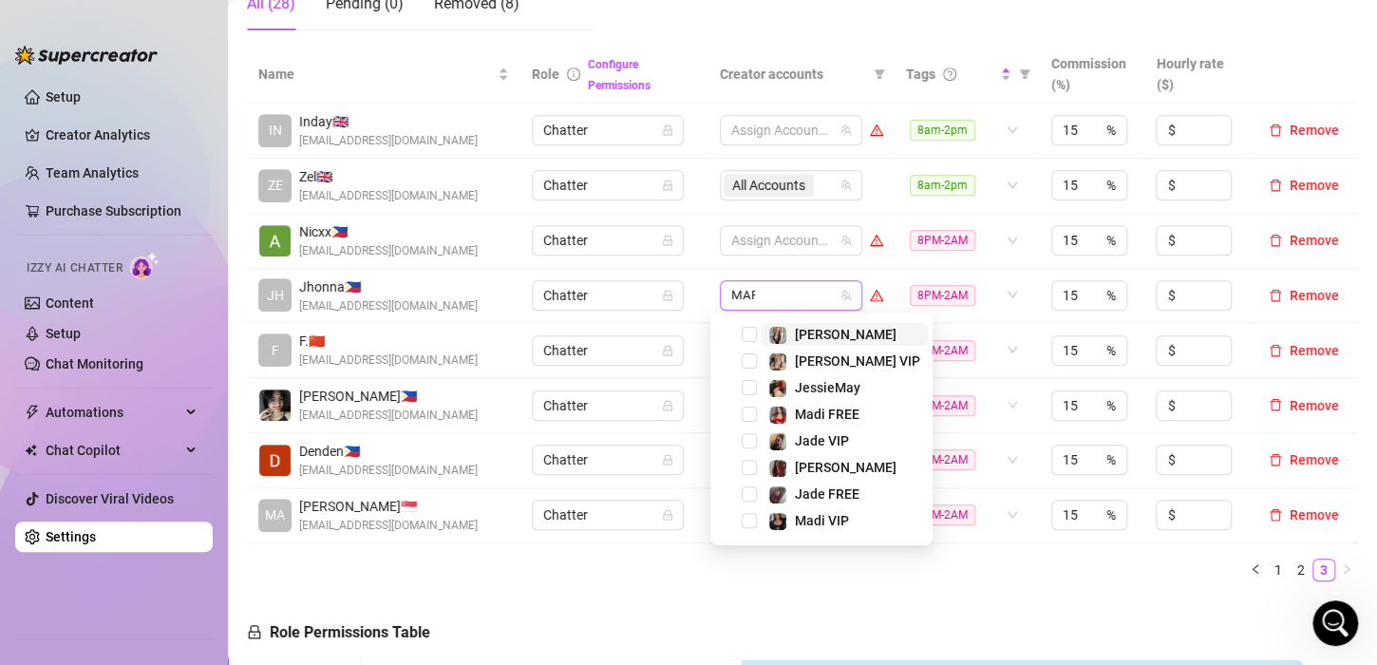
type input "[PERSON_NAME]"
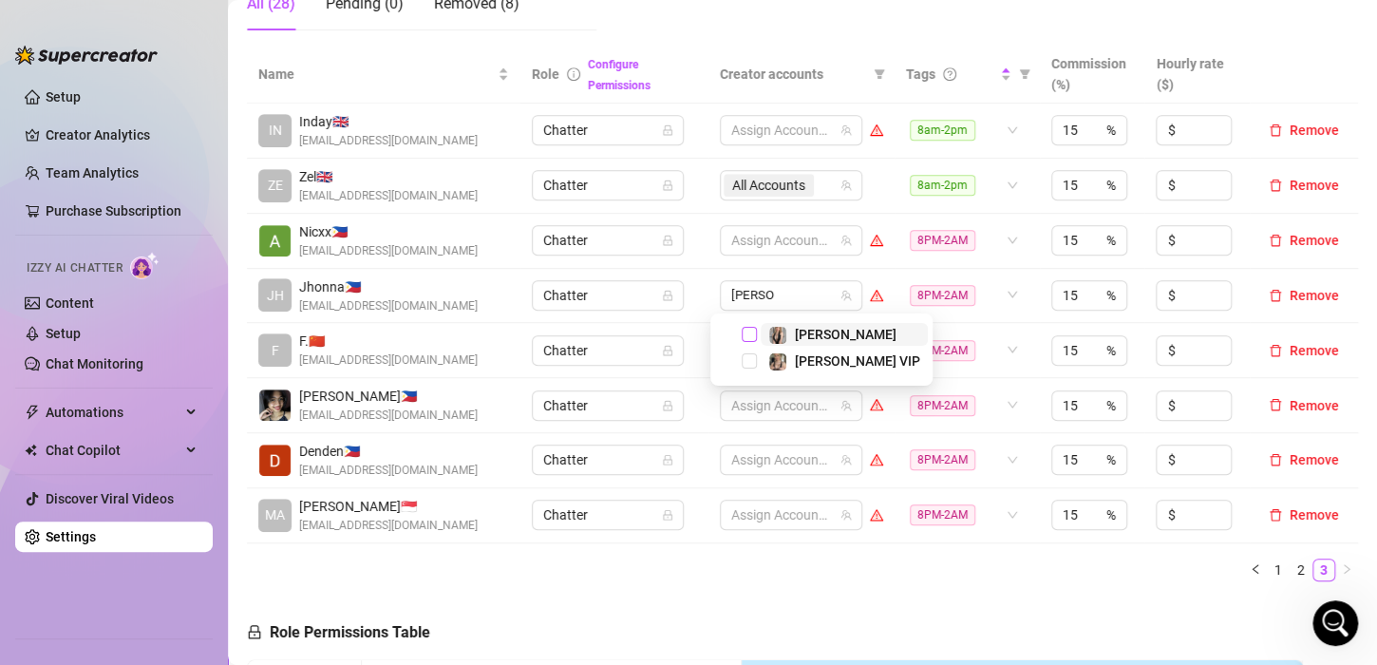
click at [752, 334] on span "Select tree node" at bounding box center [748, 334] width 15 height 15
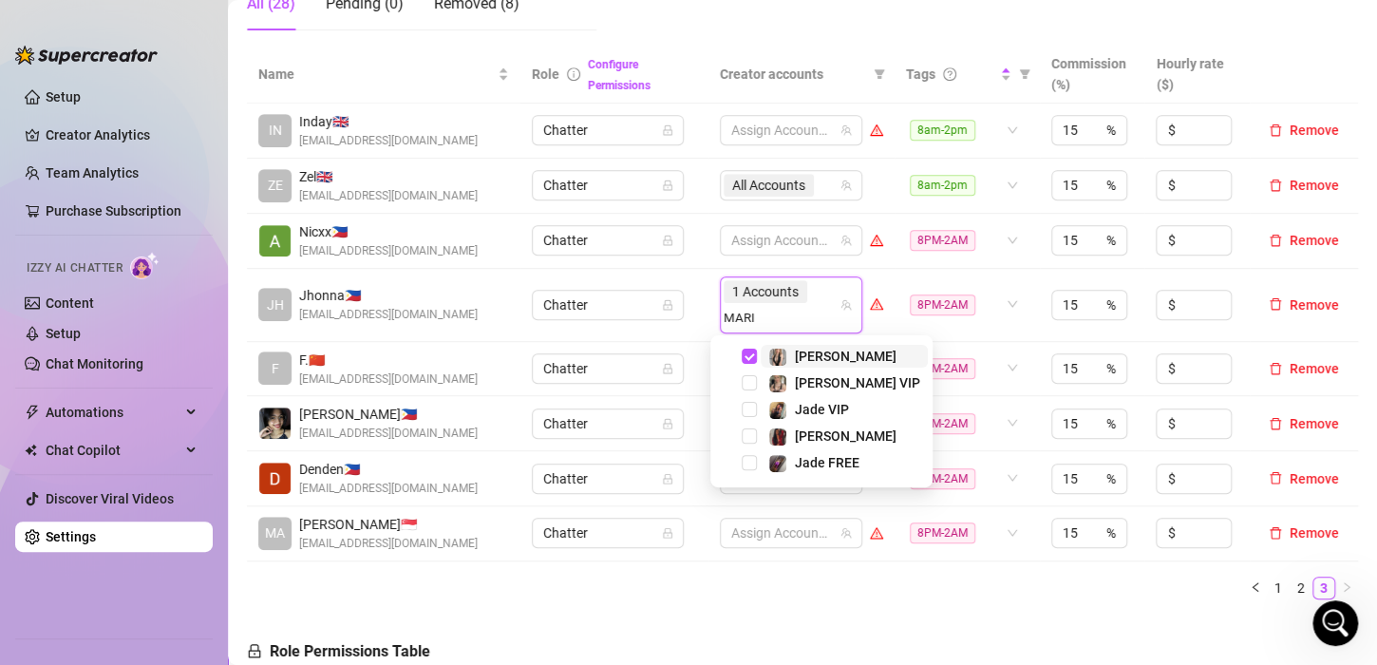
type input "[PERSON_NAME]"
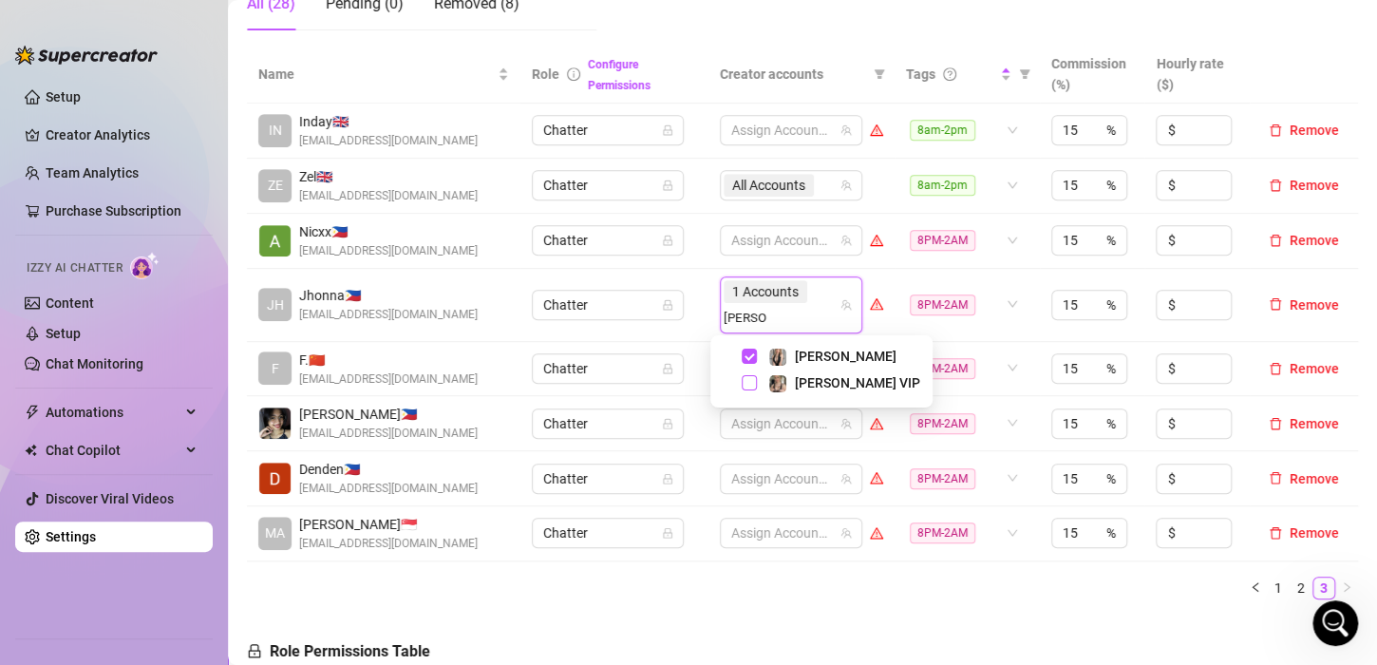
click at [747, 385] on span "Select tree node" at bounding box center [748, 382] width 15 height 15
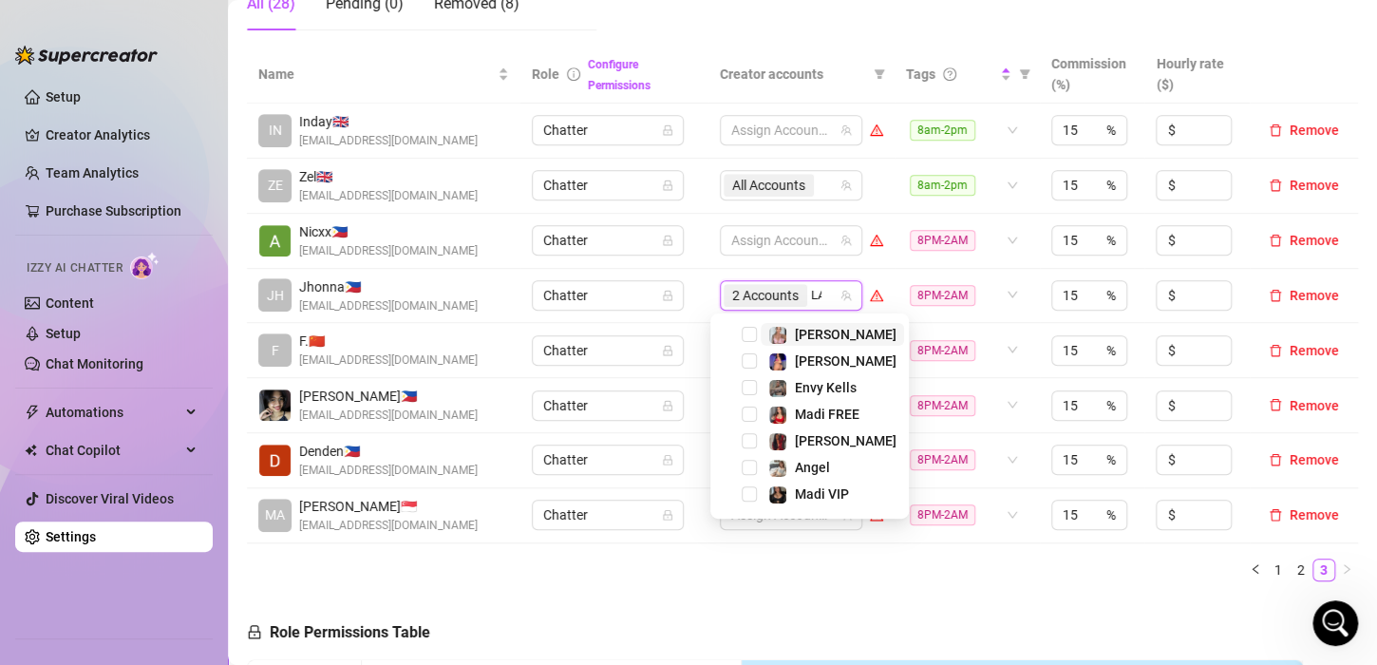
type input "[PERSON_NAME]"
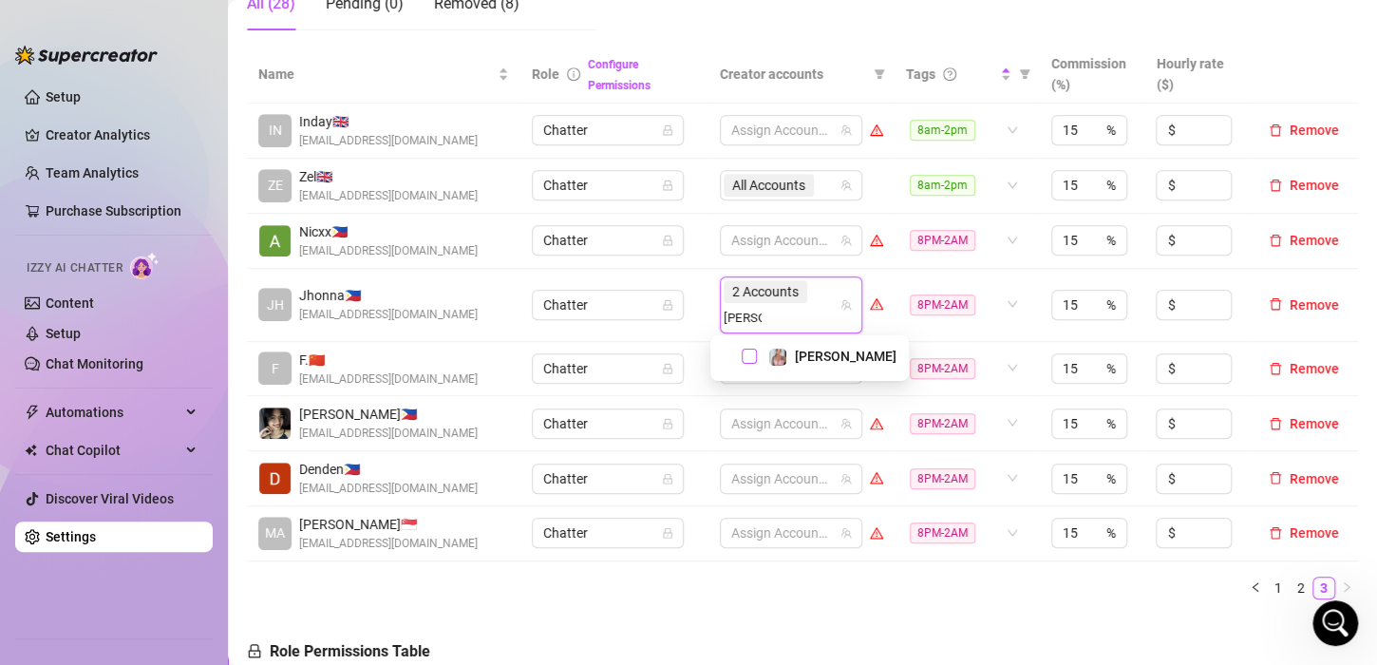
click at [745, 357] on span "Select tree node" at bounding box center [748, 355] width 15 height 15
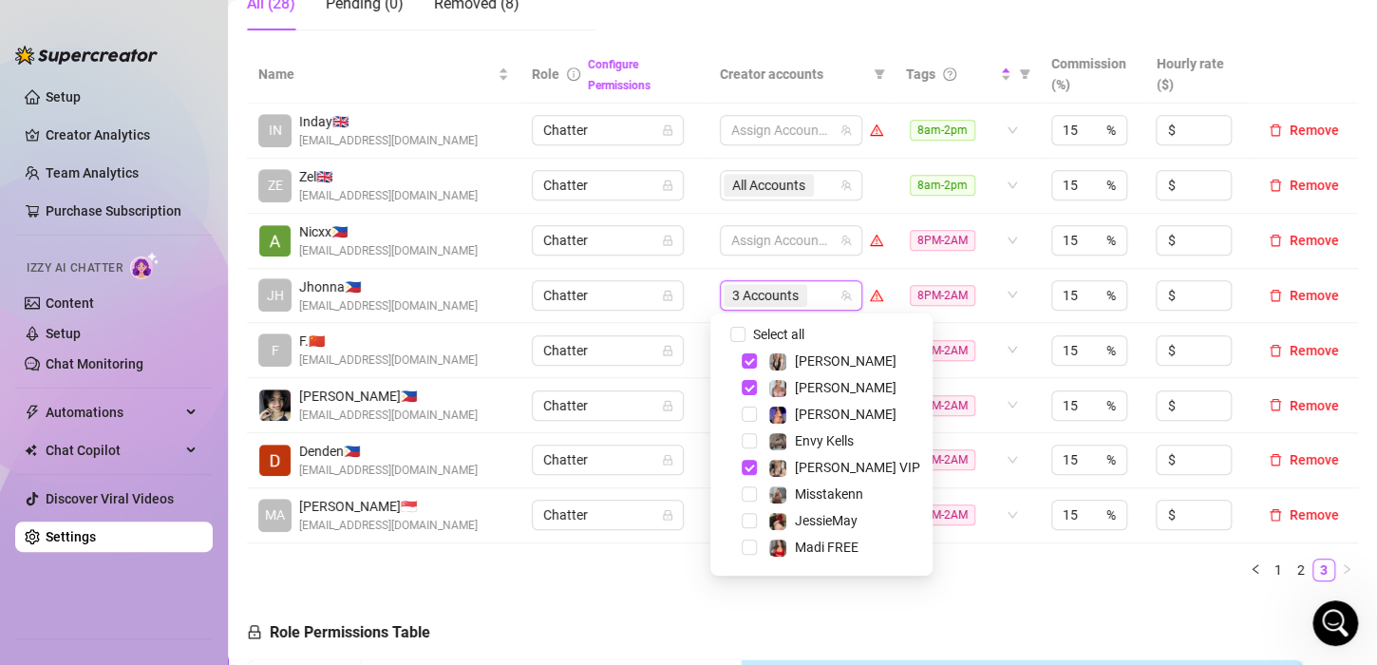
click at [651, 324] on td "Chatter" at bounding box center [613, 350] width 187 height 55
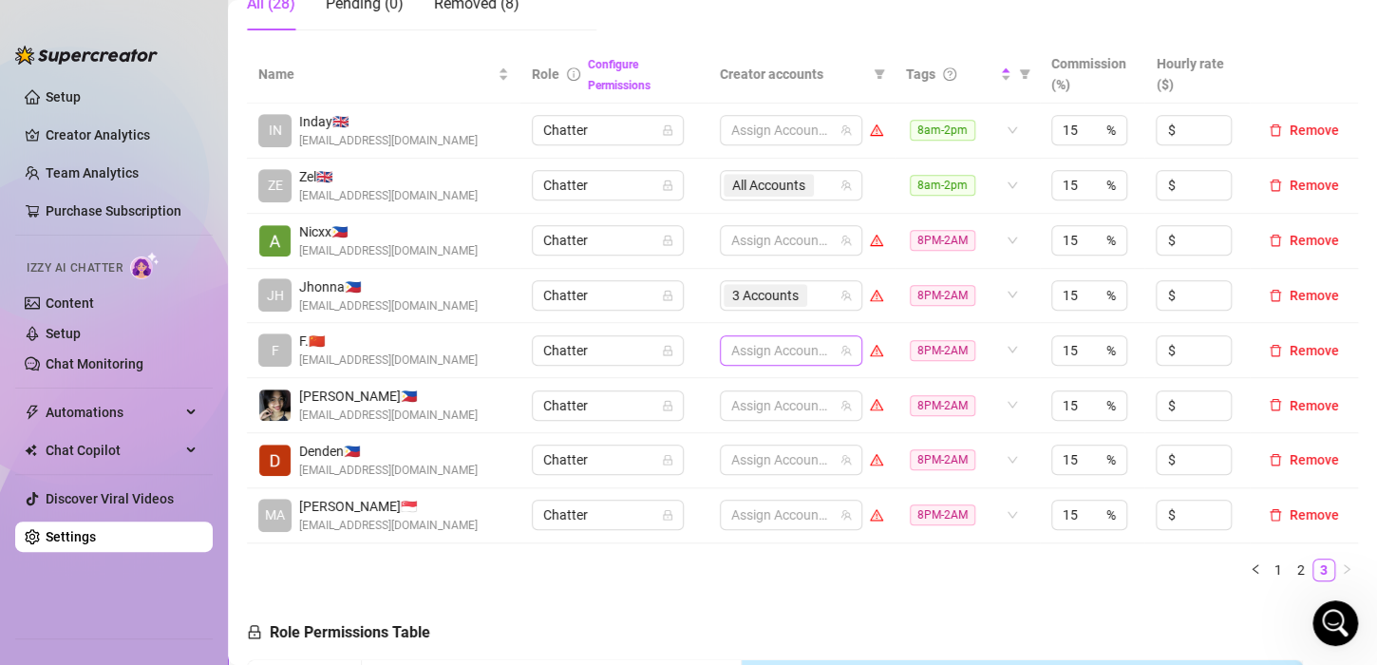
click at [787, 350] on div at bounding box center [780, 350] width 115 height 27
type input "MADI"
click at [753, 394] on span "Select tree node" at bounding box center [748, 388] width 15 height 15
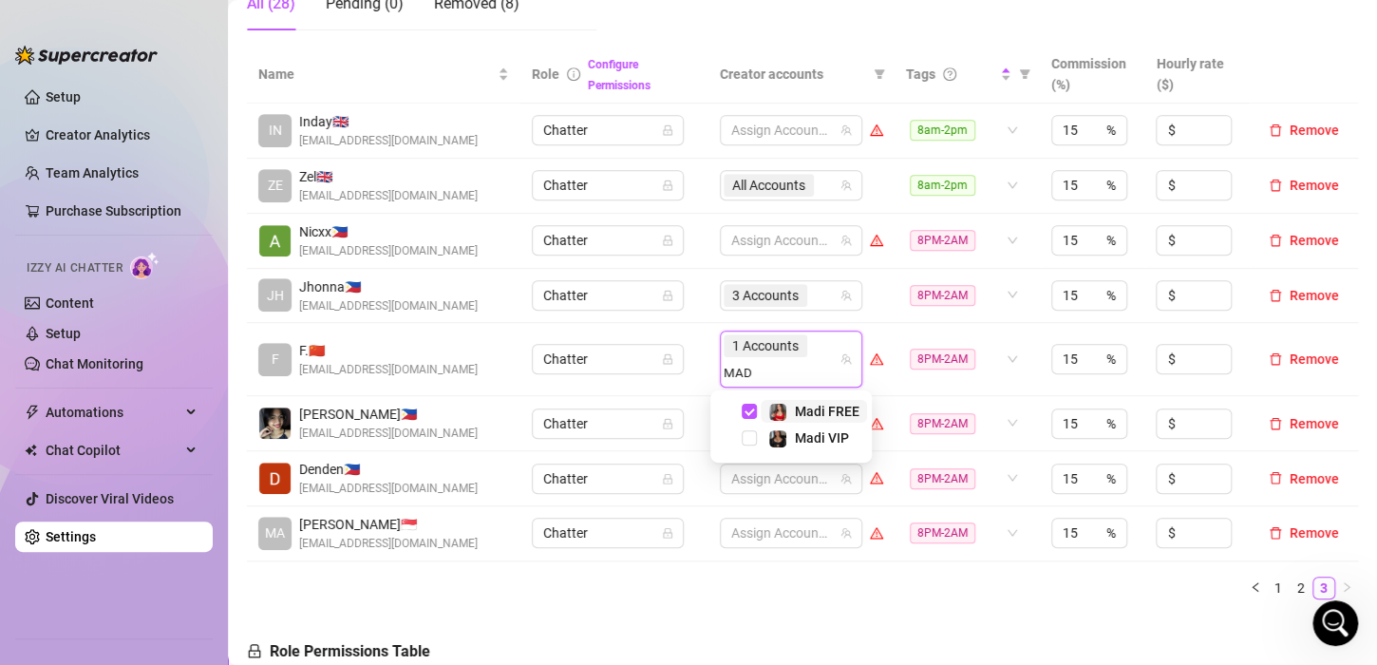
type input "MADI"
click at [749, 439] on span "Select tree node" at bounding box center [748, 437] width 15 height 15
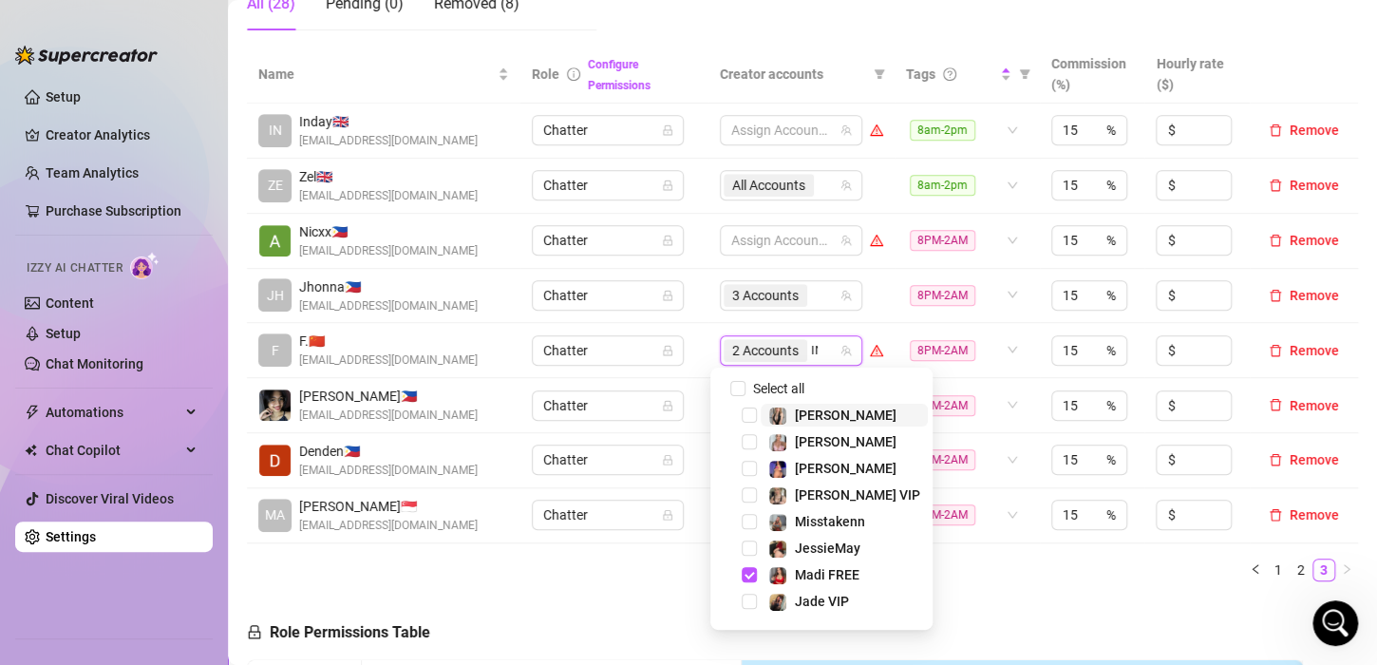
type input "INK"
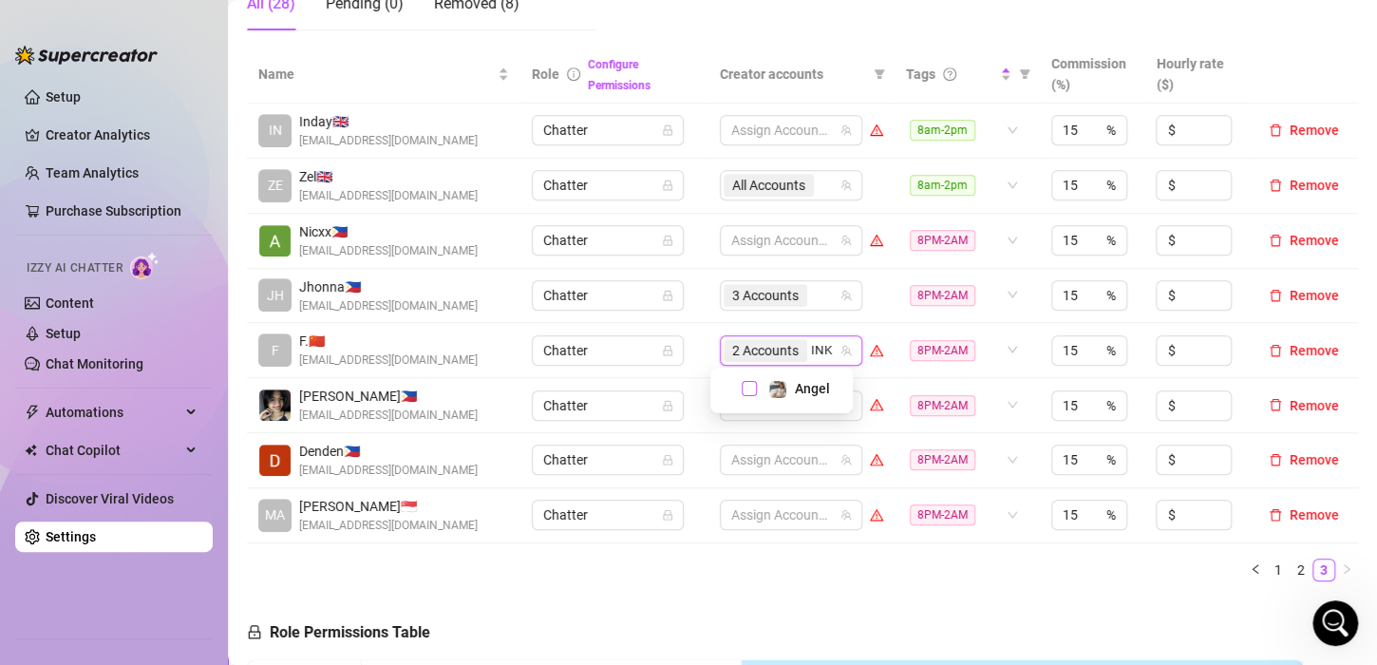
click at [750, 384] on span "Select tree node" at bounding box center [748, 388] width 15 height 15
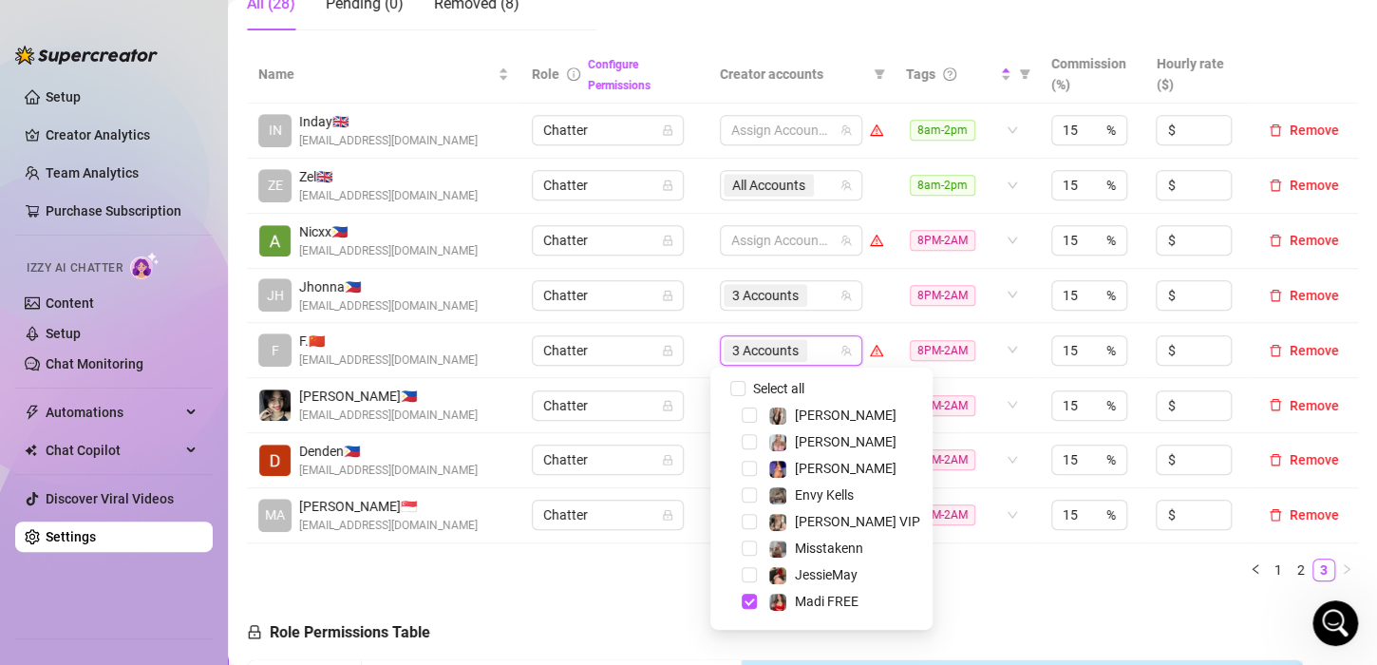
click at [564, 568] on ul "1 2 3" at bounding box center [802, 569] width 1111 height 23
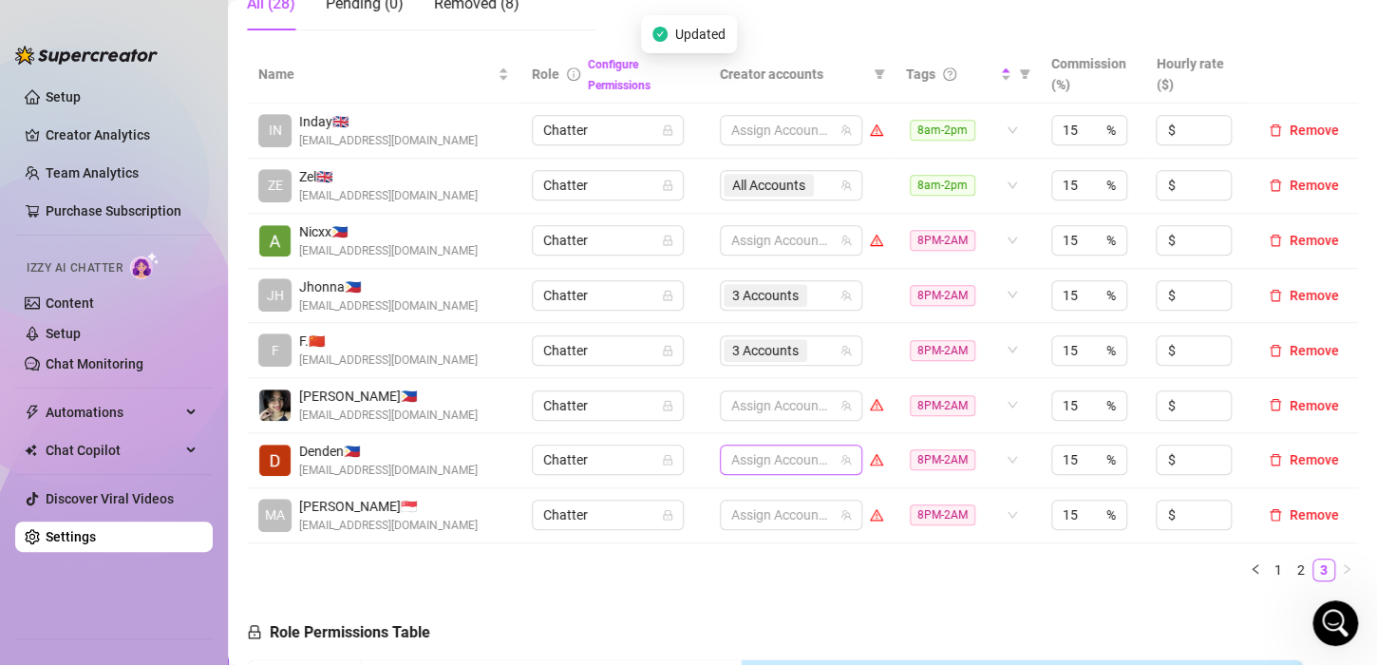
click at [752, 460] on div at bounding box center [780, 459] width 115 height 27
type input "ENVY"
click at [747, 412] on span "Select tree node" at bounding box center [748, 414] width 15 height 15
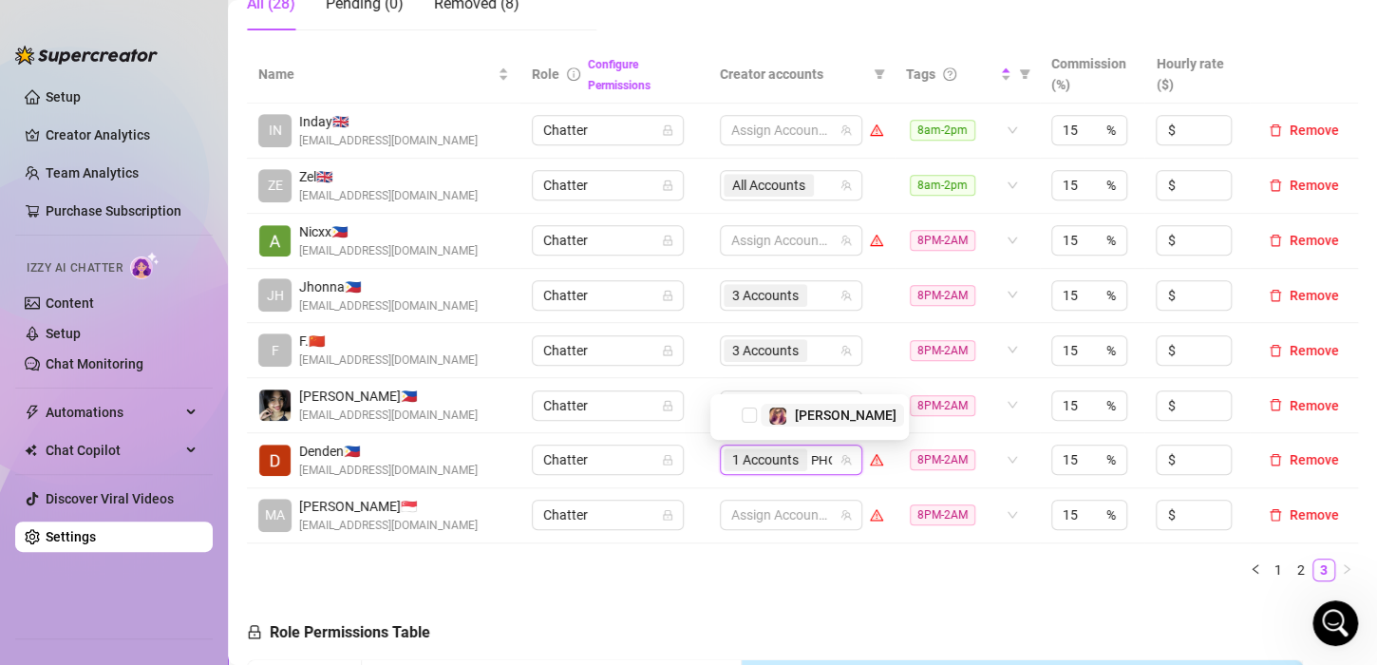
type input "PHOE"
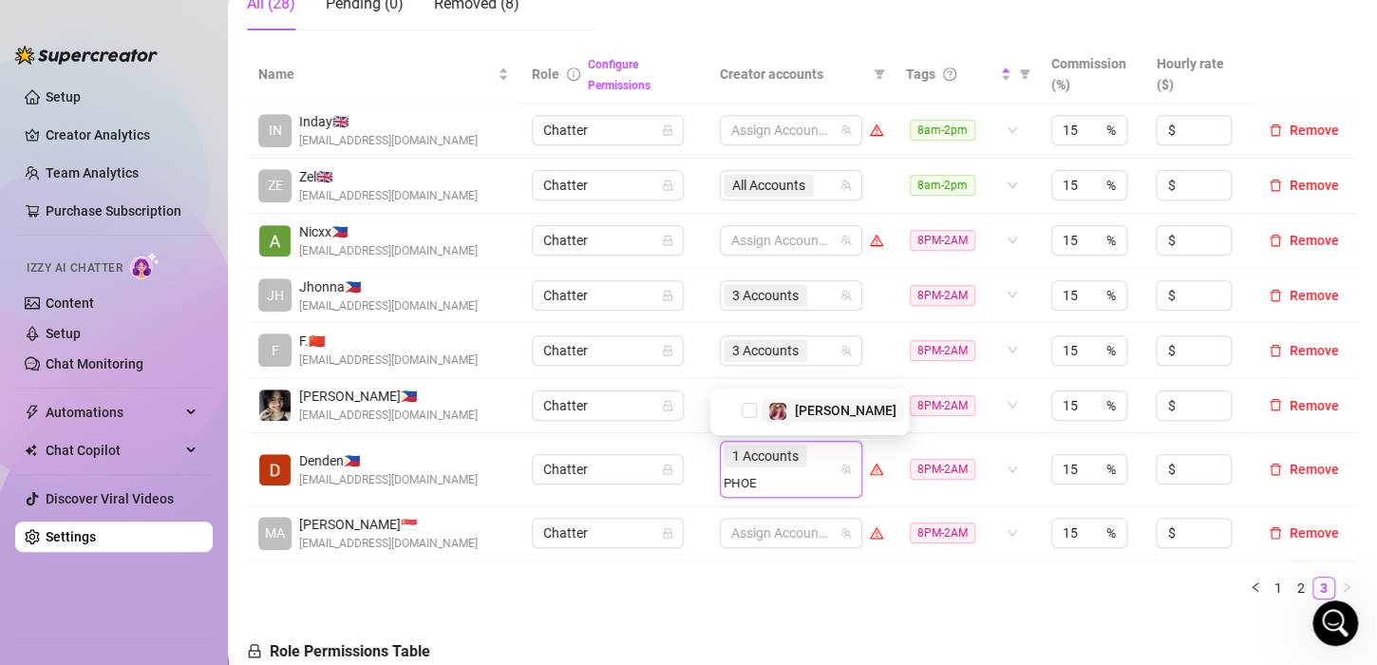
click at [747, 412] on span "Select tree node" at bounding box center [748, 410] width 15 height 15
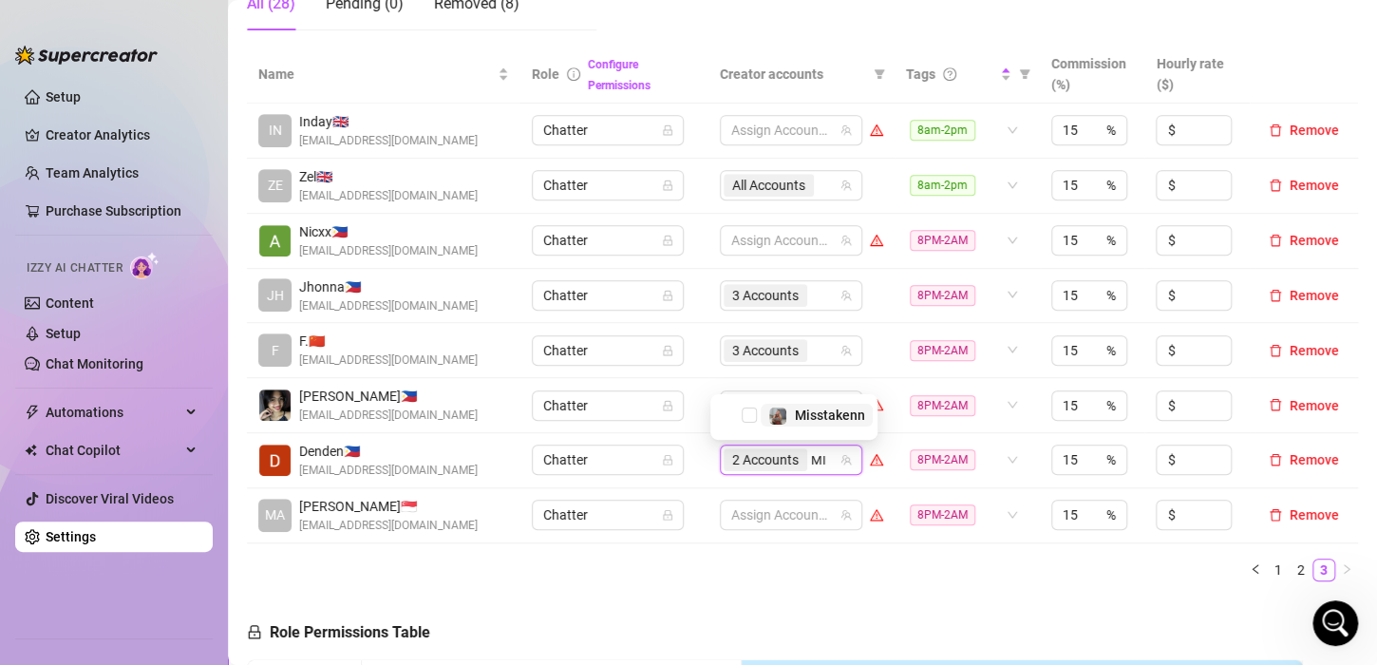
type input "MIS"
click at [746, 413] on span "Select tree node" at bounding box center [748, 414] width 15 height 15
type input "D"
click at [744, 510] on div at bounding box center [780, 514] width 115 height 27
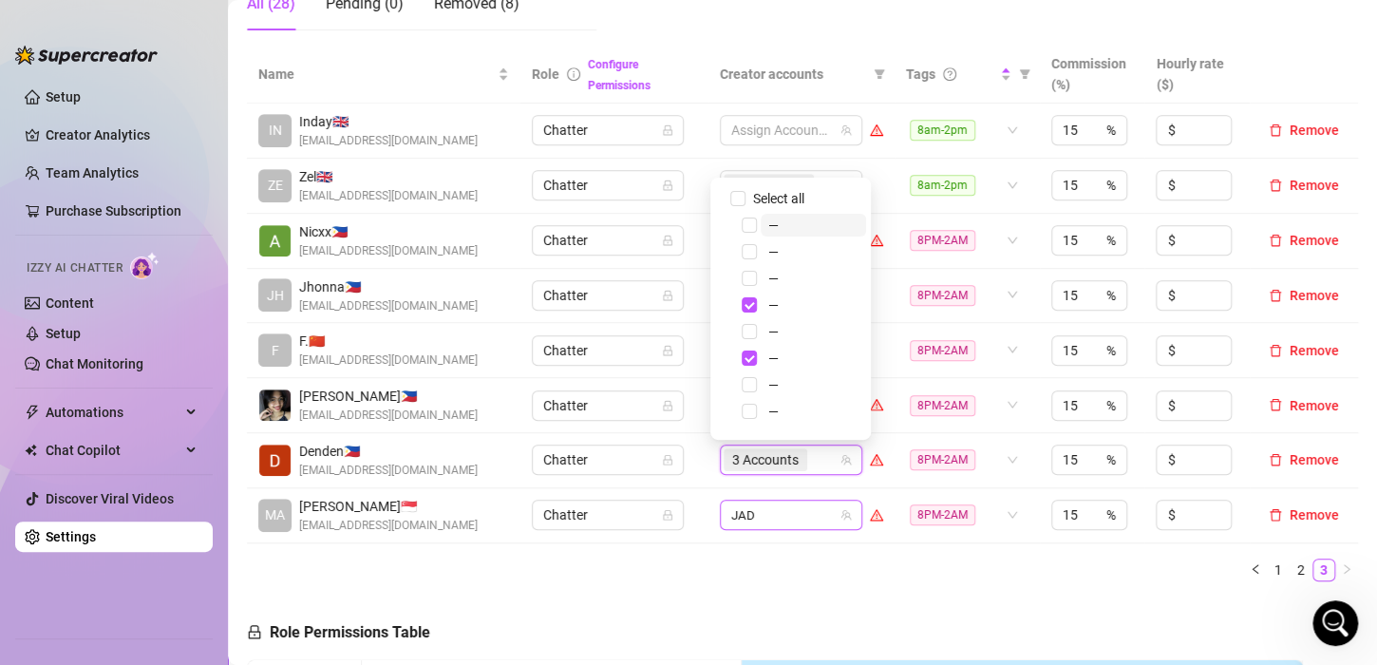
type input "JADE"
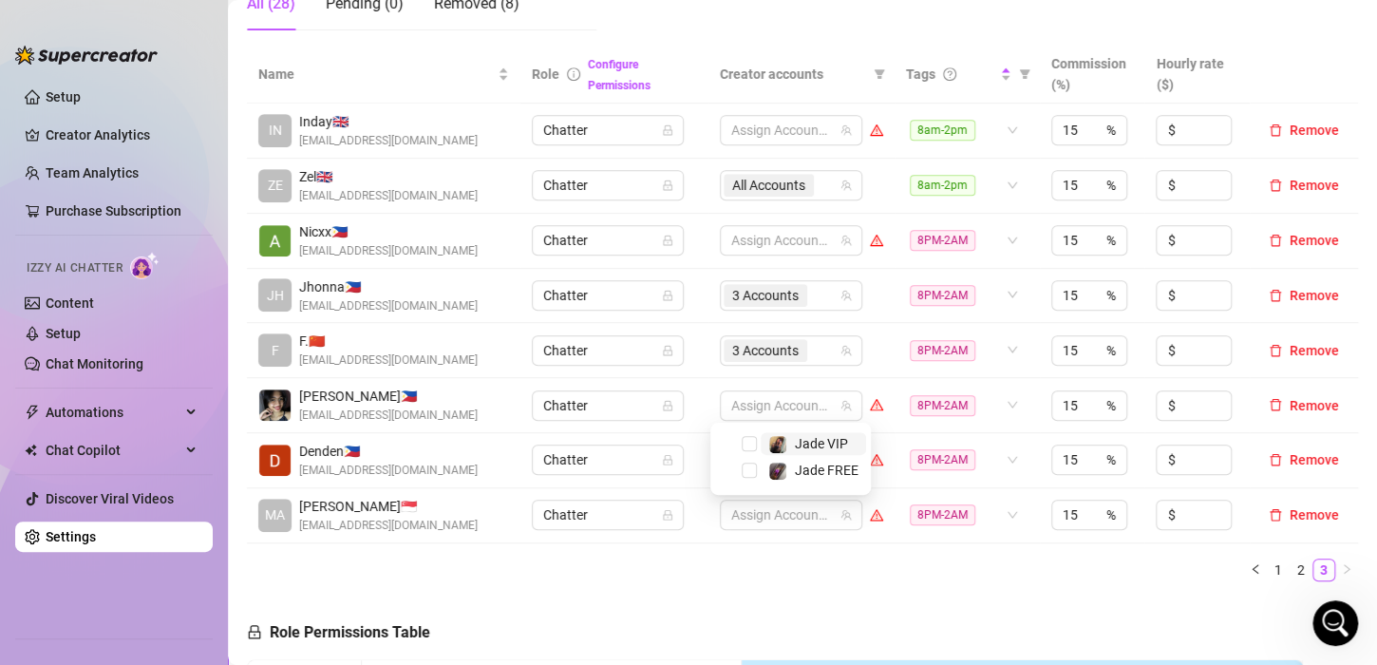
click at [770, 549] on div "Name Role Configure Permissions Creator accounts Tags Commission (%) Hourly rat…" at bounding box center [802, 313] width 1111 height 535
click at [767, 507] on div at bounding box center [780, 514] width 115 height 27
type input "JADE"
click at [747, 442] on span "Select tree node" at bounding box center [748, 443] width 15 height 15
type input "JADE"
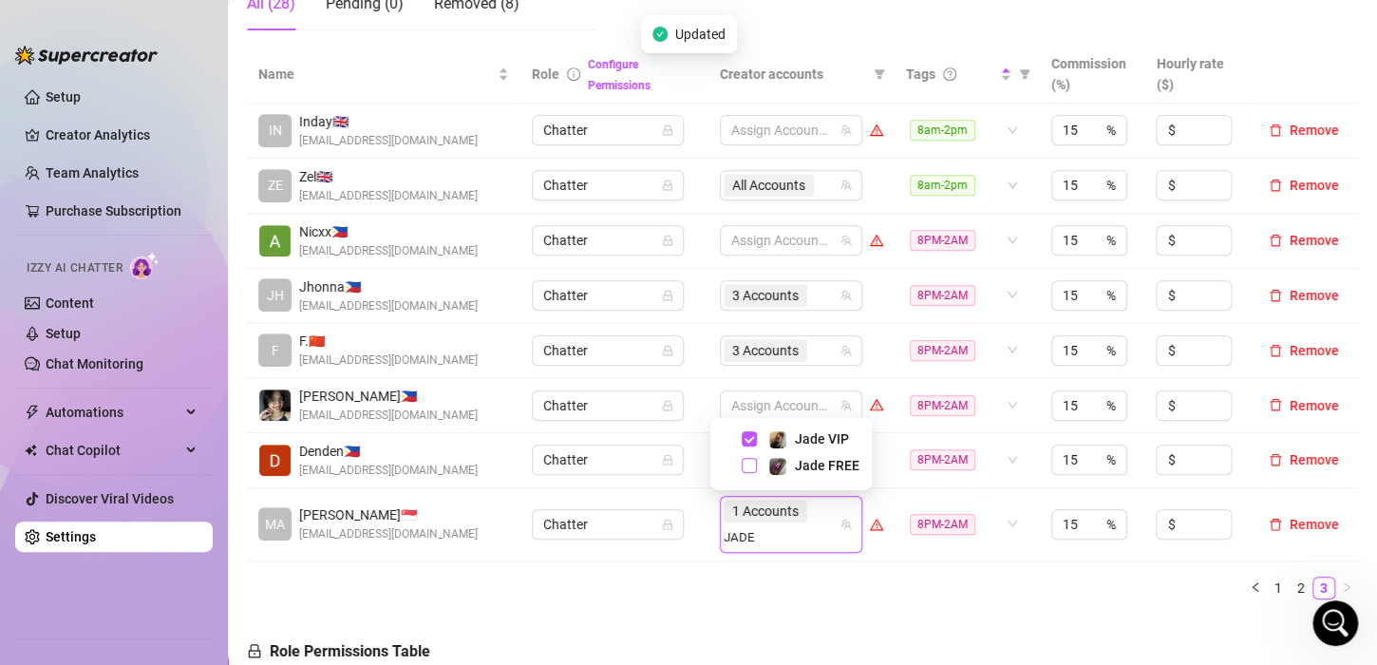
click at [752, 469] on span "Select tree node" at bounding box center [748, 465] width 15 height 15
type input "VALEN"
click at [751, 465] on span "Select tree node" at bounding box center [748, 465] width 15 height 15
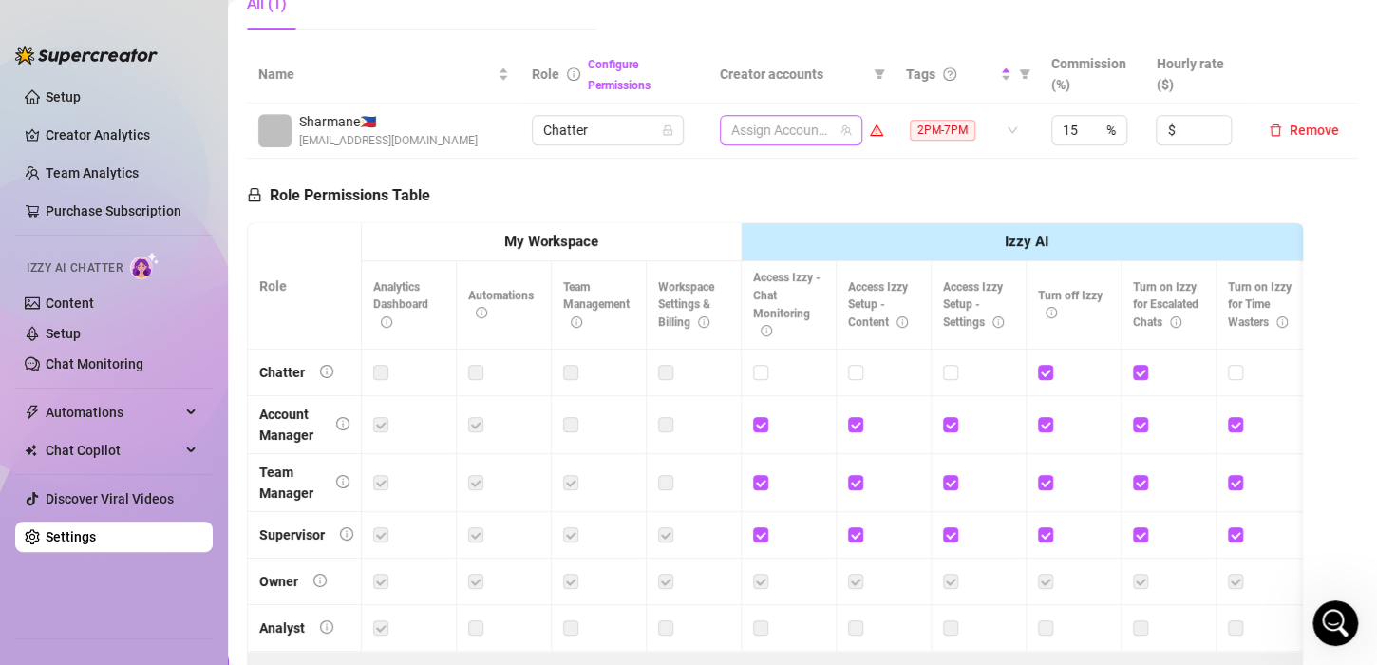
click at [785, 143] on div at bounding box center [780, 130] width 115 height 27
type input "SHAR"
click at [741, 143] on div at bounding box center [780, 130] width 115 height 27
type input "JES"
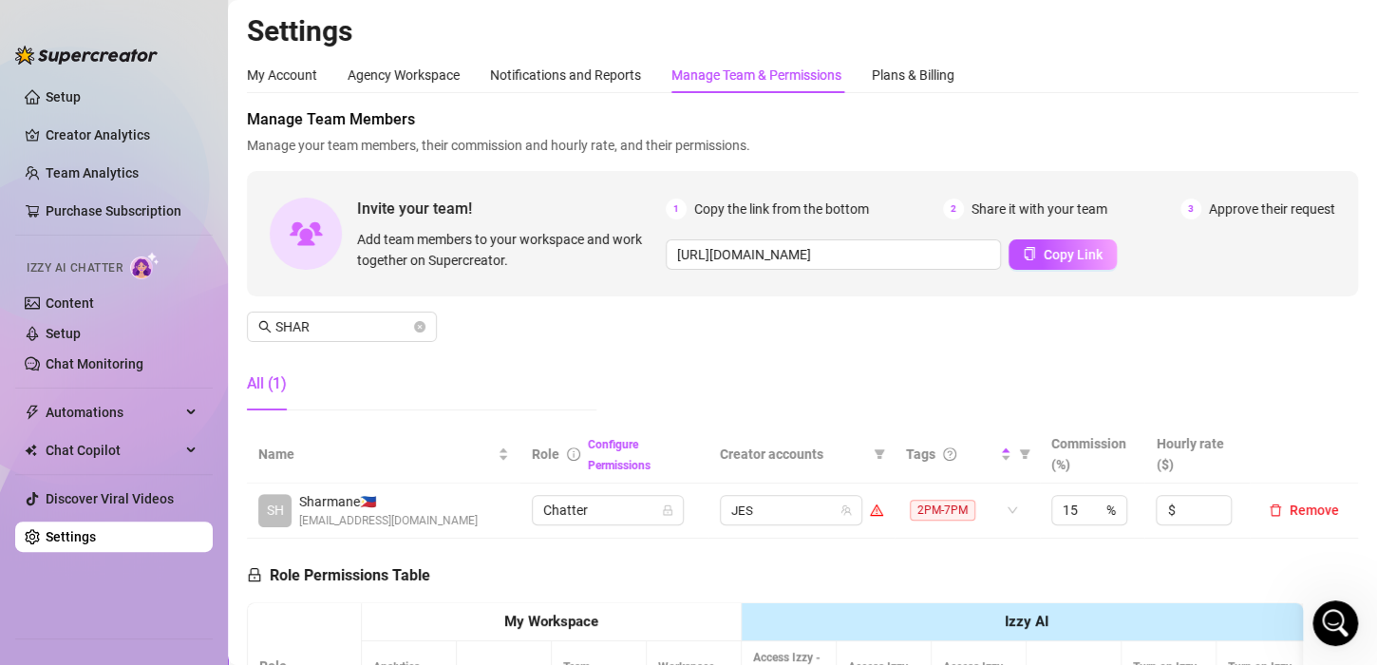
click at [880, 340] on div "Manage Team Members Manage your team members, their commission and hourly rate,…" at bounding box center [802, 266] width 1111 height 317
click at [785, 510] on div at bounding box center [780, 510] width 115 height 27
click at [700, 298] on div "Manage Team Members Manage your team members, their commission and hourly rate,…" at bounding box center [802, 266] width 1111 height 317
click at [776, 497] on div at bounding box center [780, 510] width 115 height 27
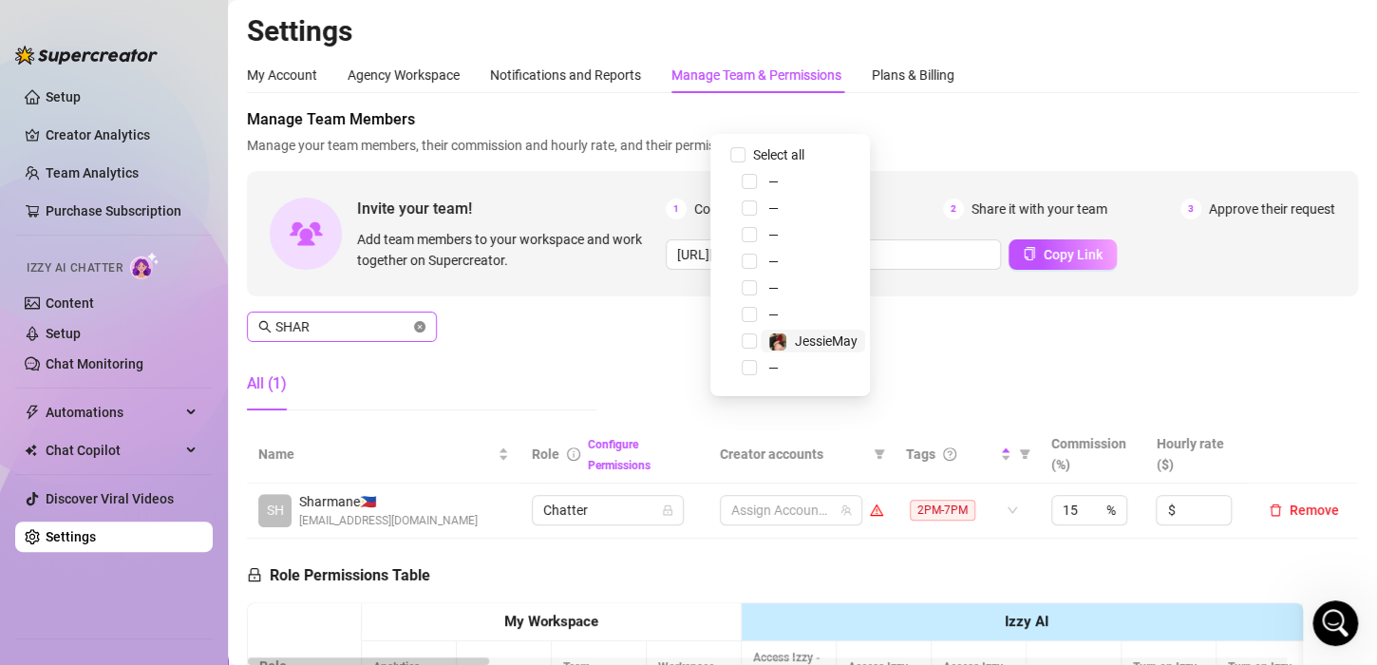
click at [424, 321] on icon "close-circle" at bounding box center [419, 326] width 11 height 11
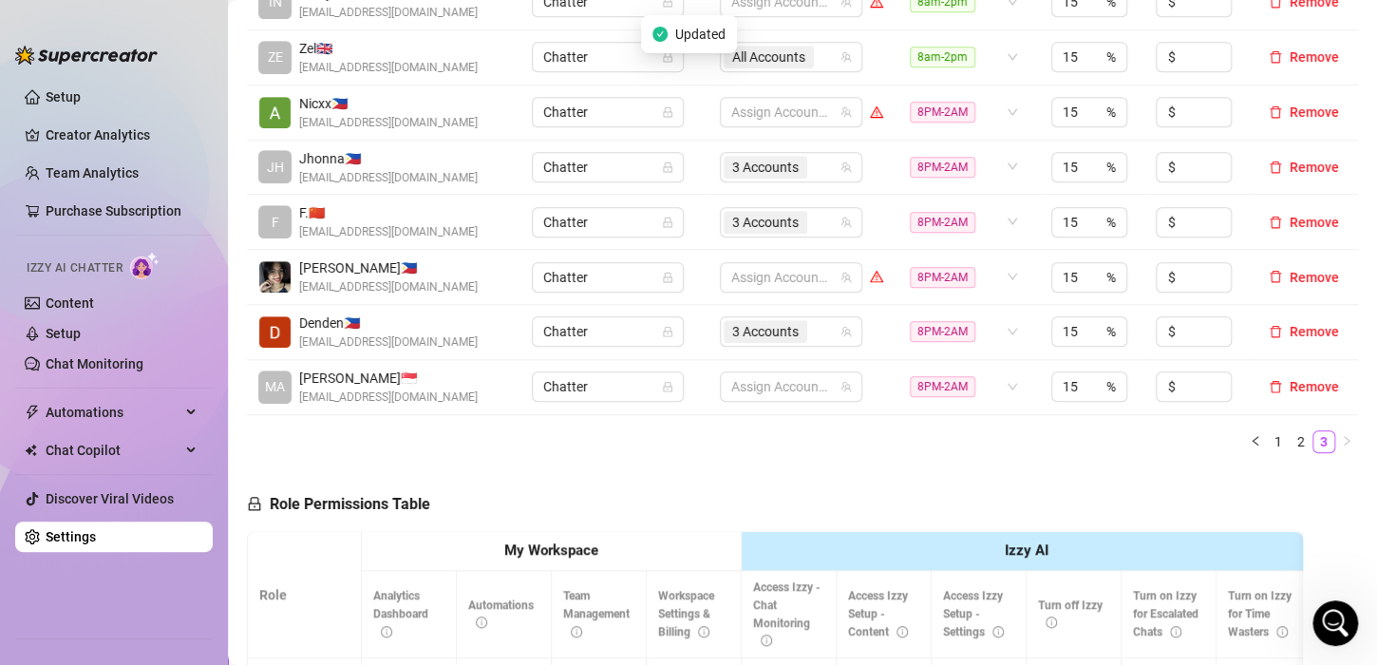
scroll to position [475, 0]
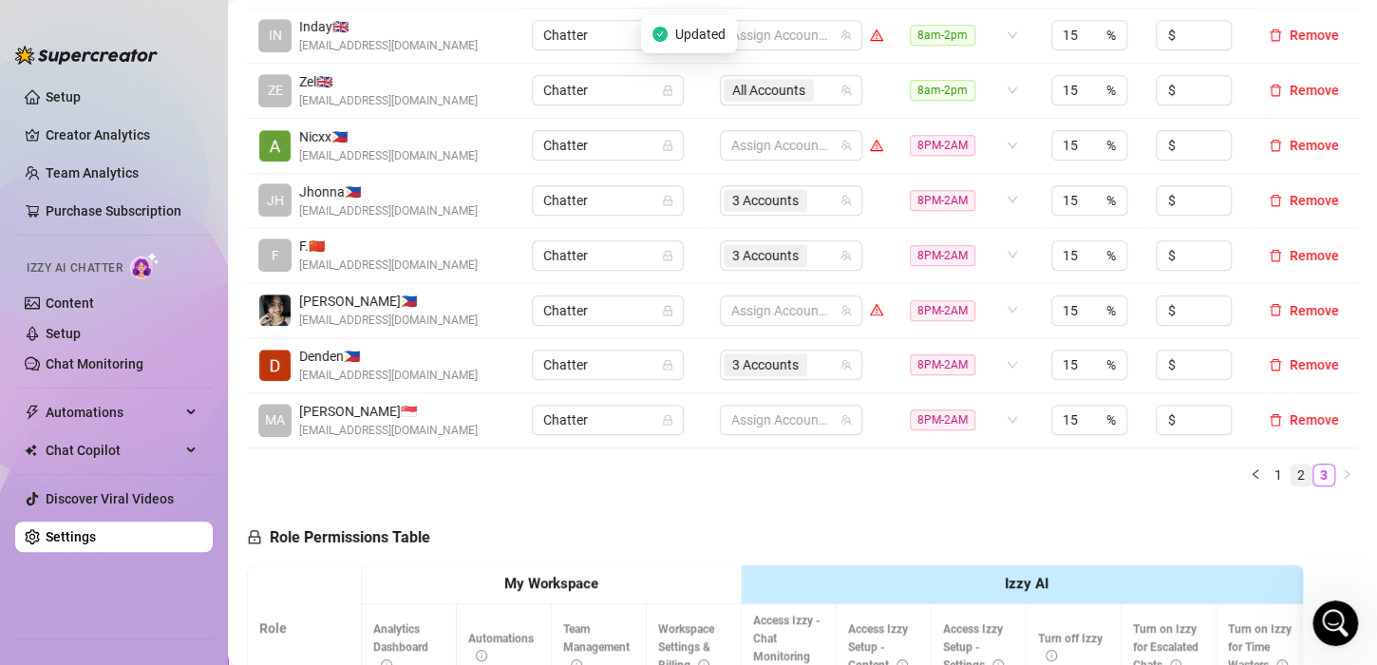
click at [1290, 471] on link "2" at bounding box center [1300, 474] width 21 height 21
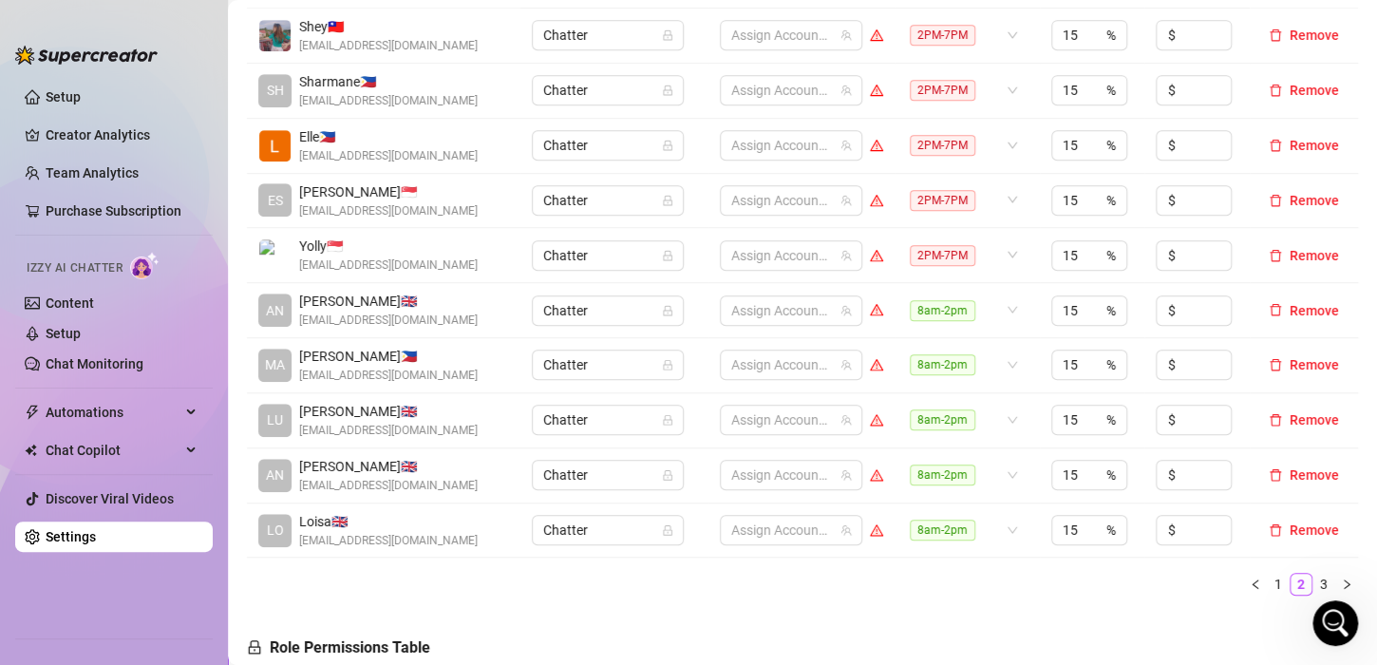
scroll to position [380, 0]
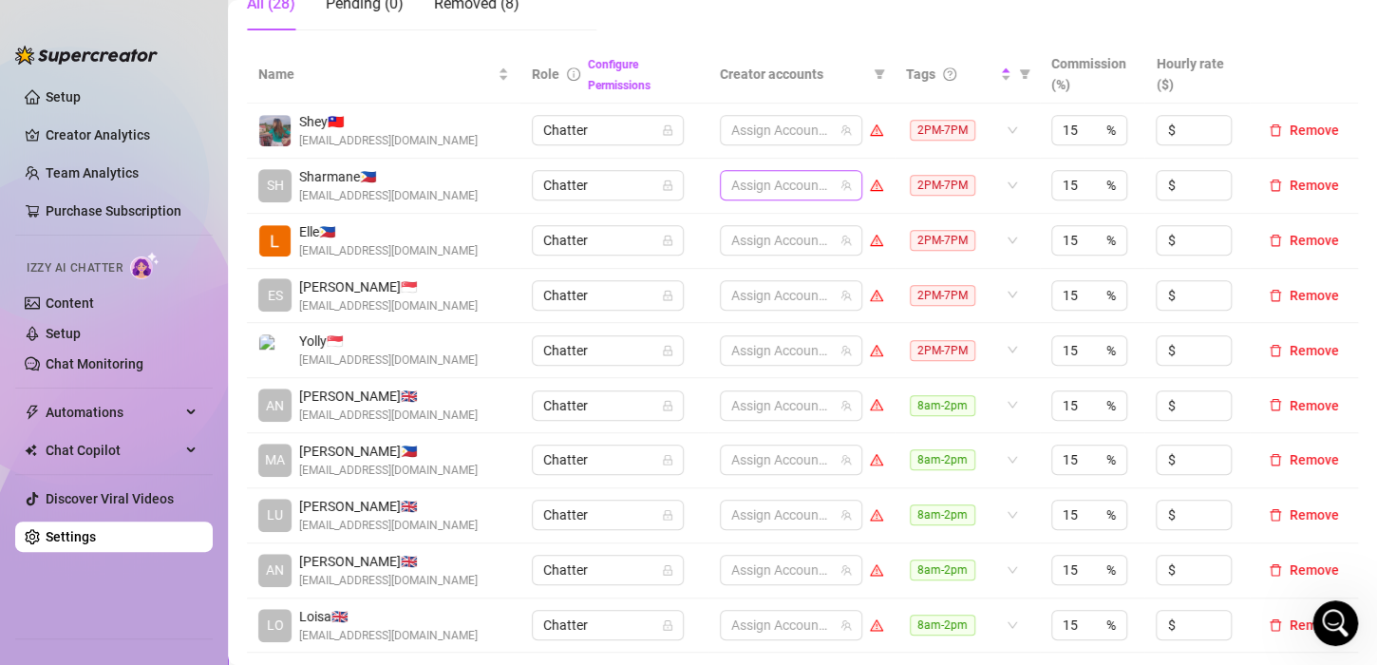
click at [759, 184] on div at bounding box center [780, 185] width 115 height 27
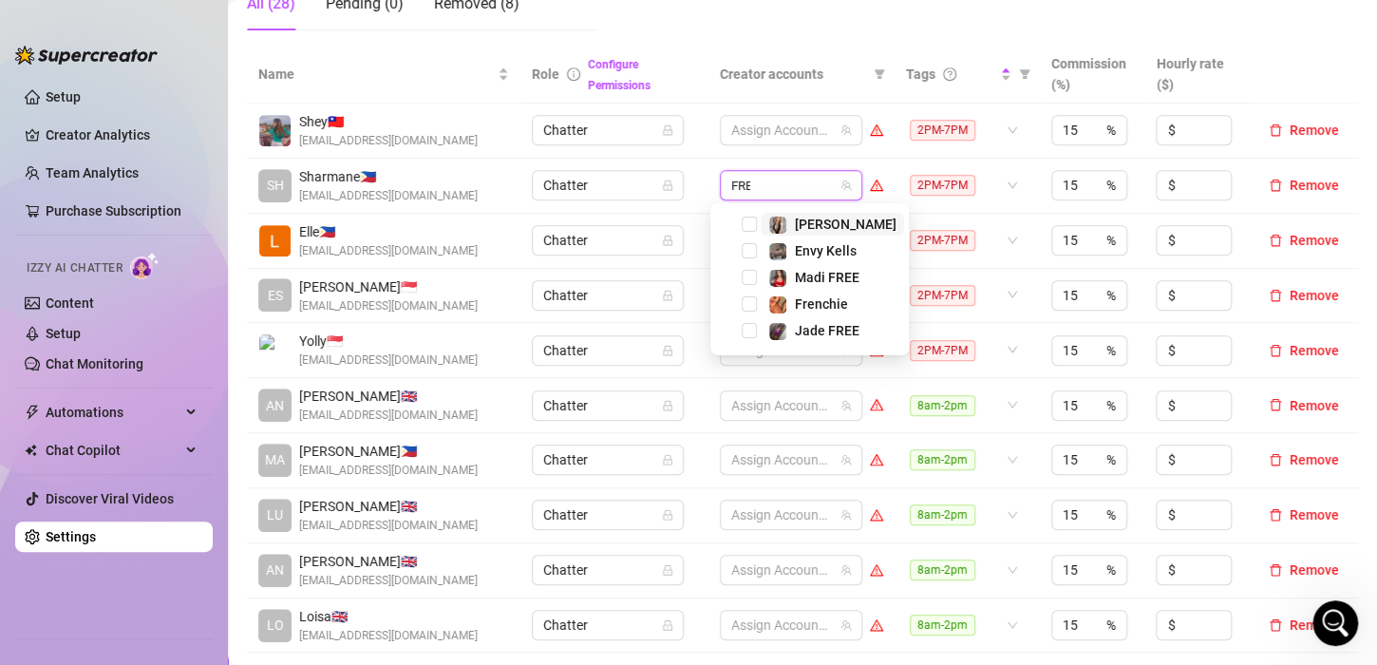
type input "FREN"
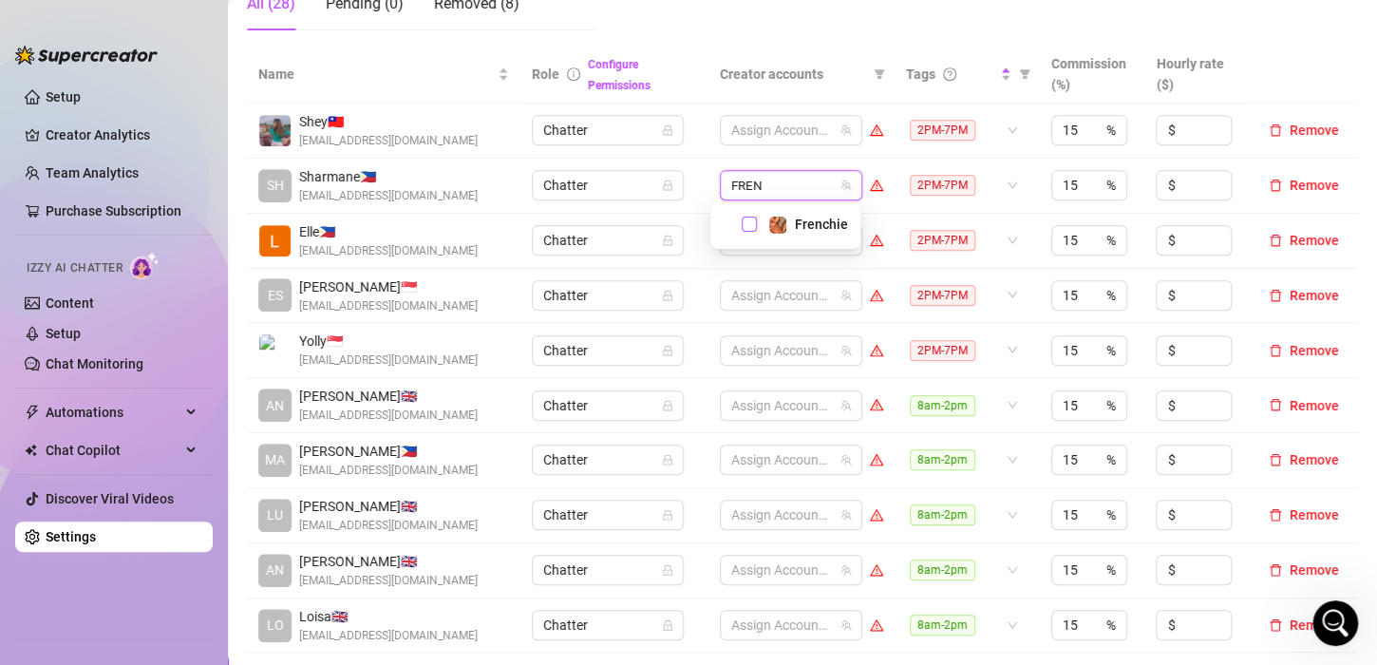
click at [751, 221] on span "Select tree node" at bounding box center [748, 223] width 15 height 15
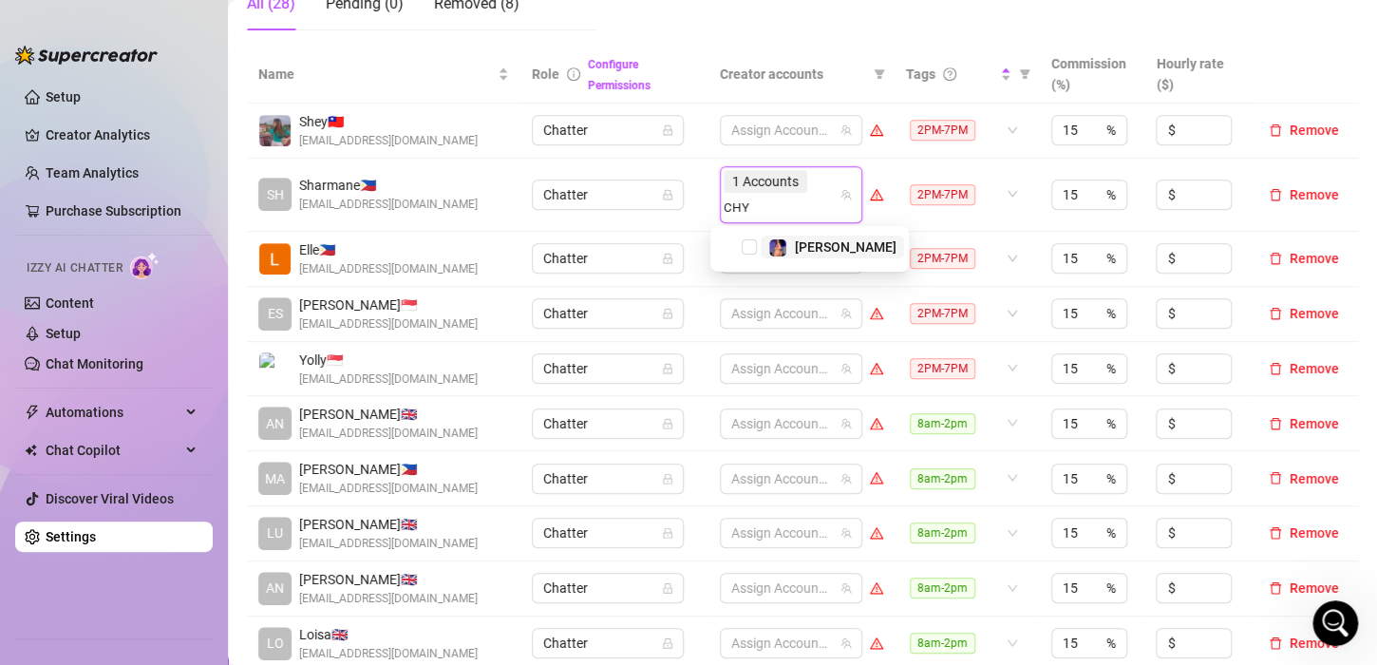
type input "CHYN"
click at [753, 245] on span "Select tree node" at bounding box center [748, 246] width 15 height 15
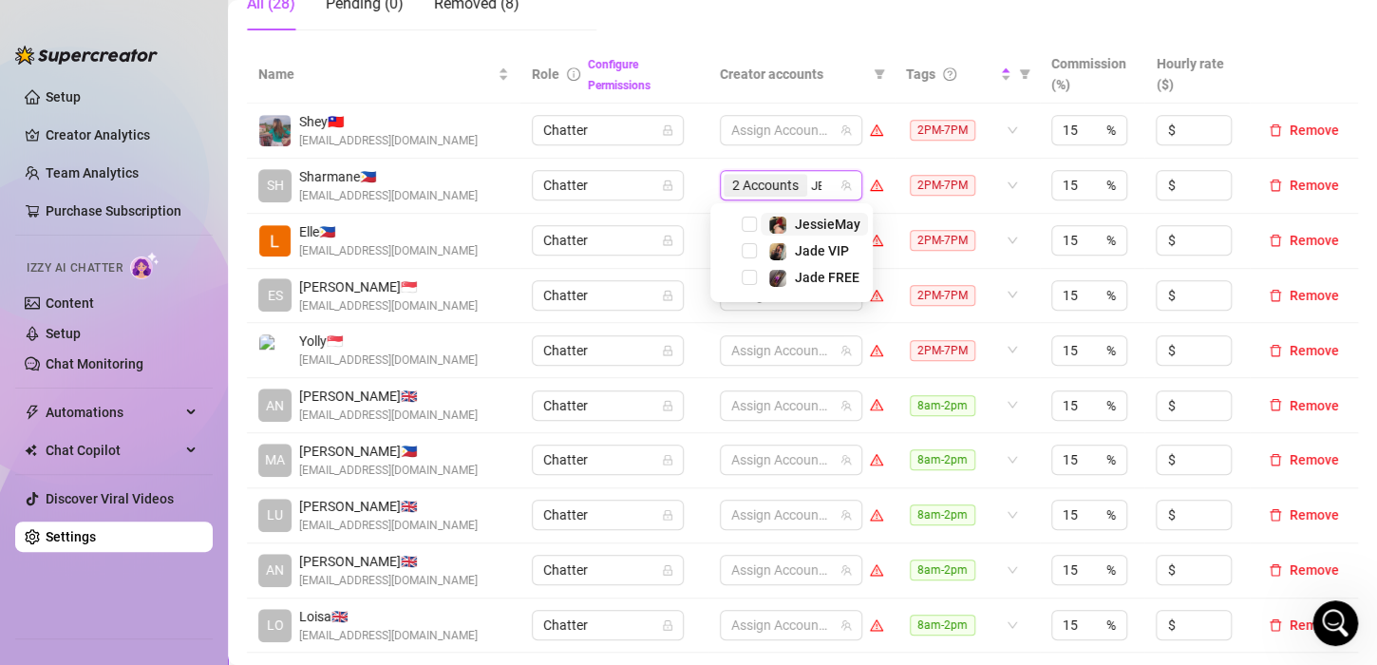
type input "JES"
click at [751, 217] on span "Select tree node" at bounding box center [748, 223] width 15 height 15
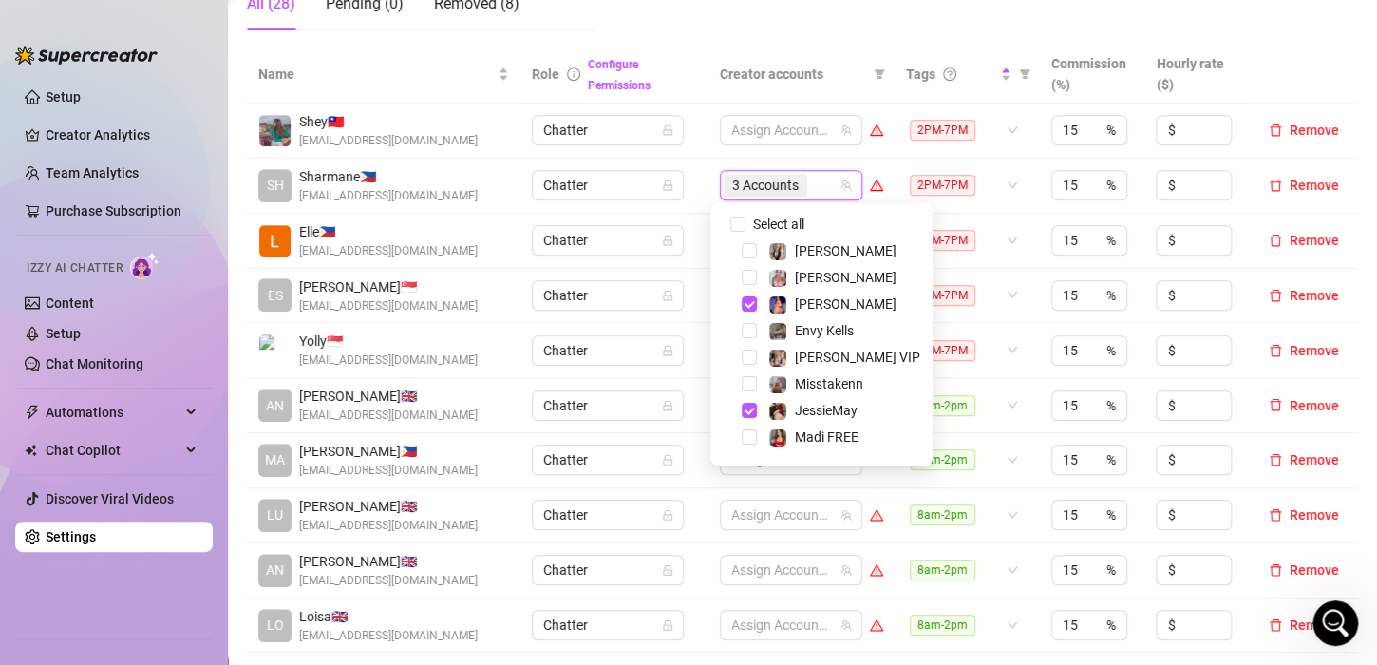
click at [708, 142] on td "Assign Accounts" at bounding box center [801, 130] width 186 height 55
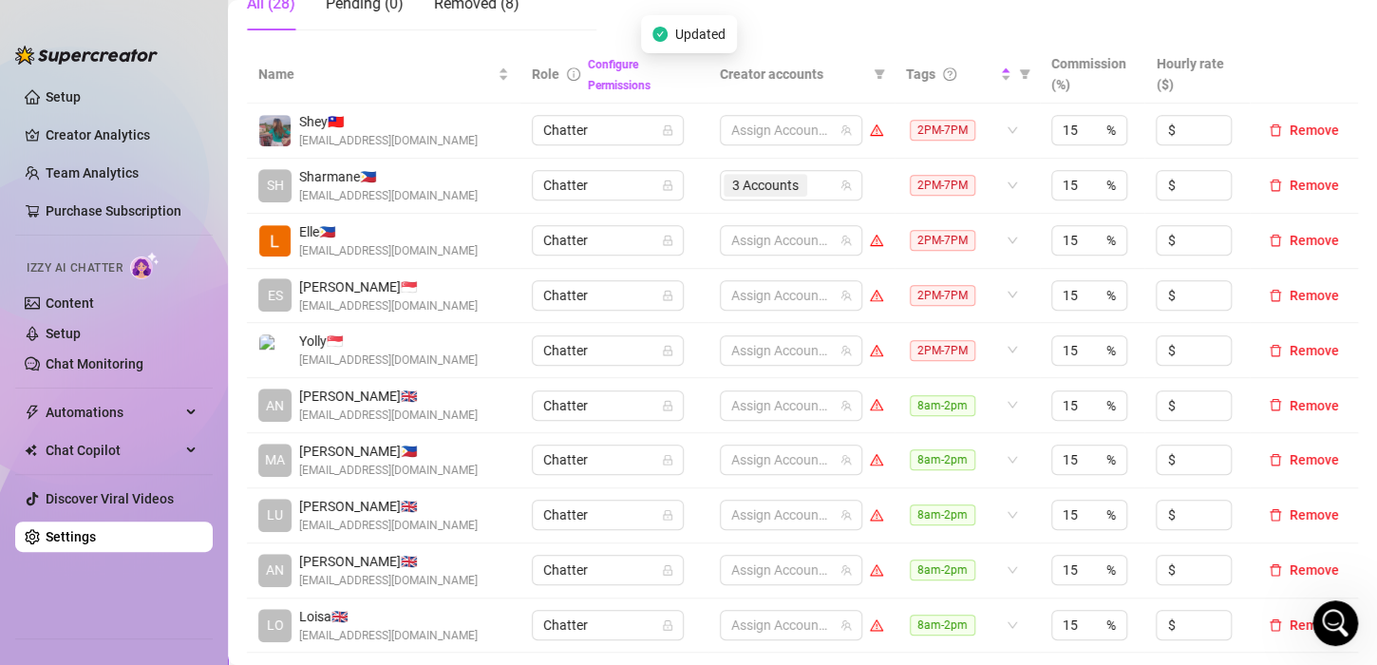
scroll to position [665, 0]
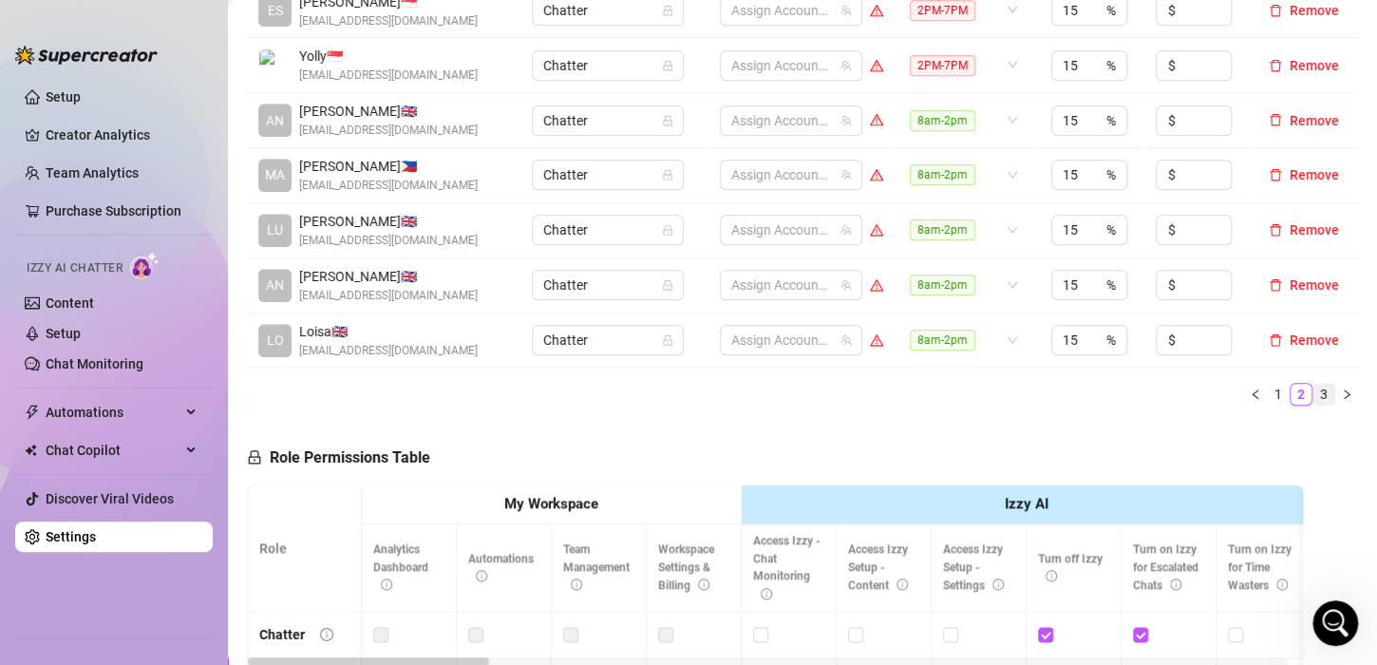
click at [1317, 386] on link "3" at bounding box center [1323, 394] width 21 height 21
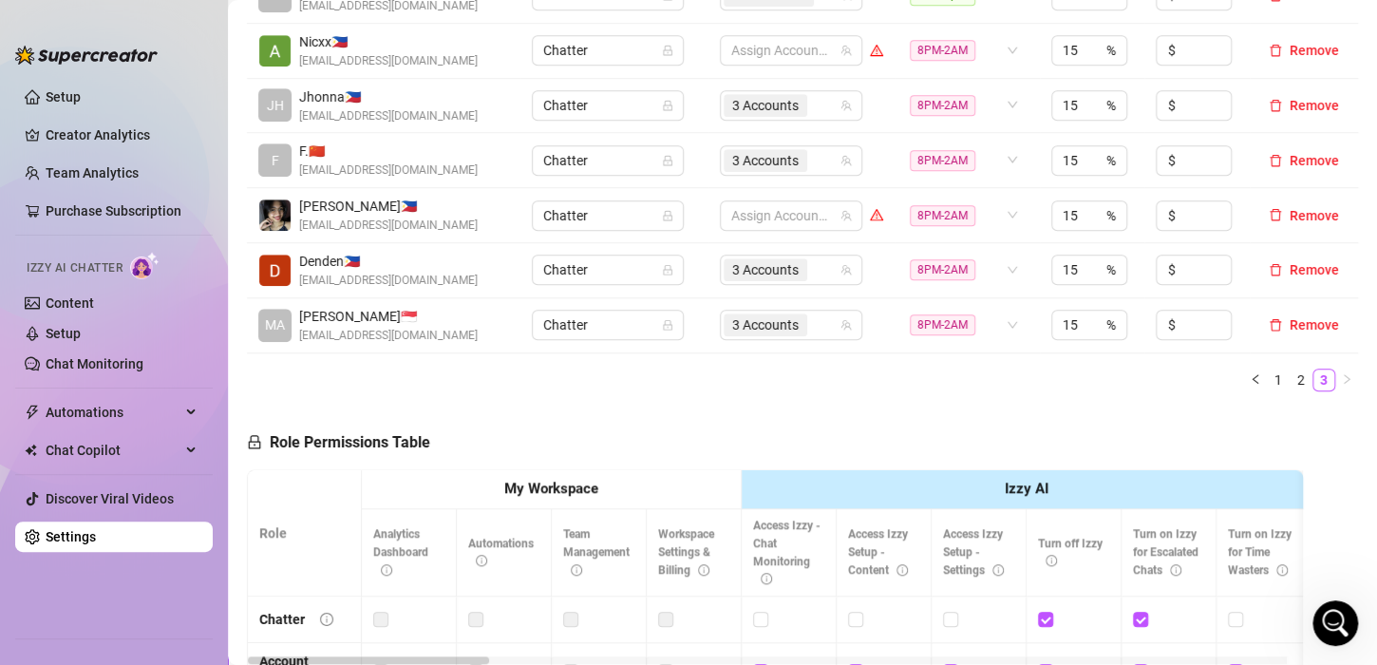
scroll to position [475, 0]
